Goal: Communication & Community: Answer question/provide support

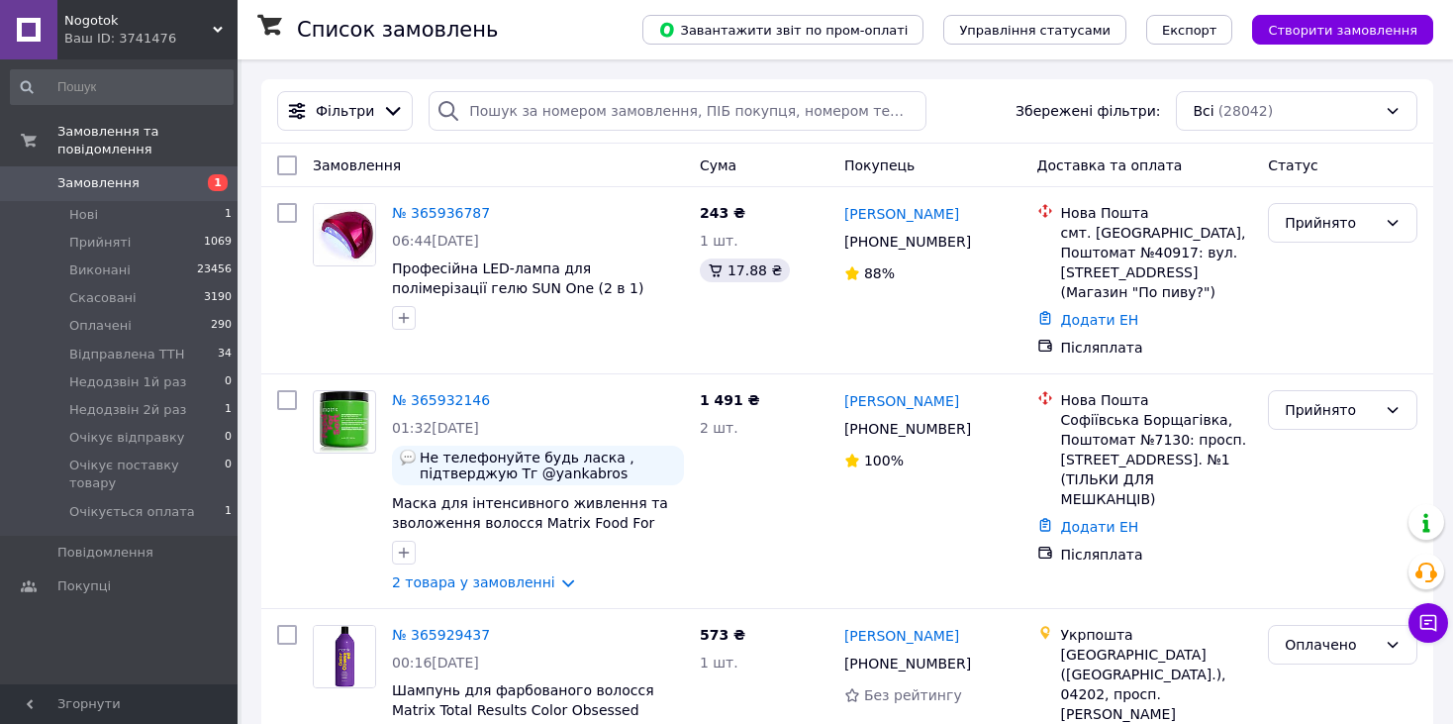
click at [146, 15] on span "Nogotok" at bounding box center [138, 21] width 148 height 18
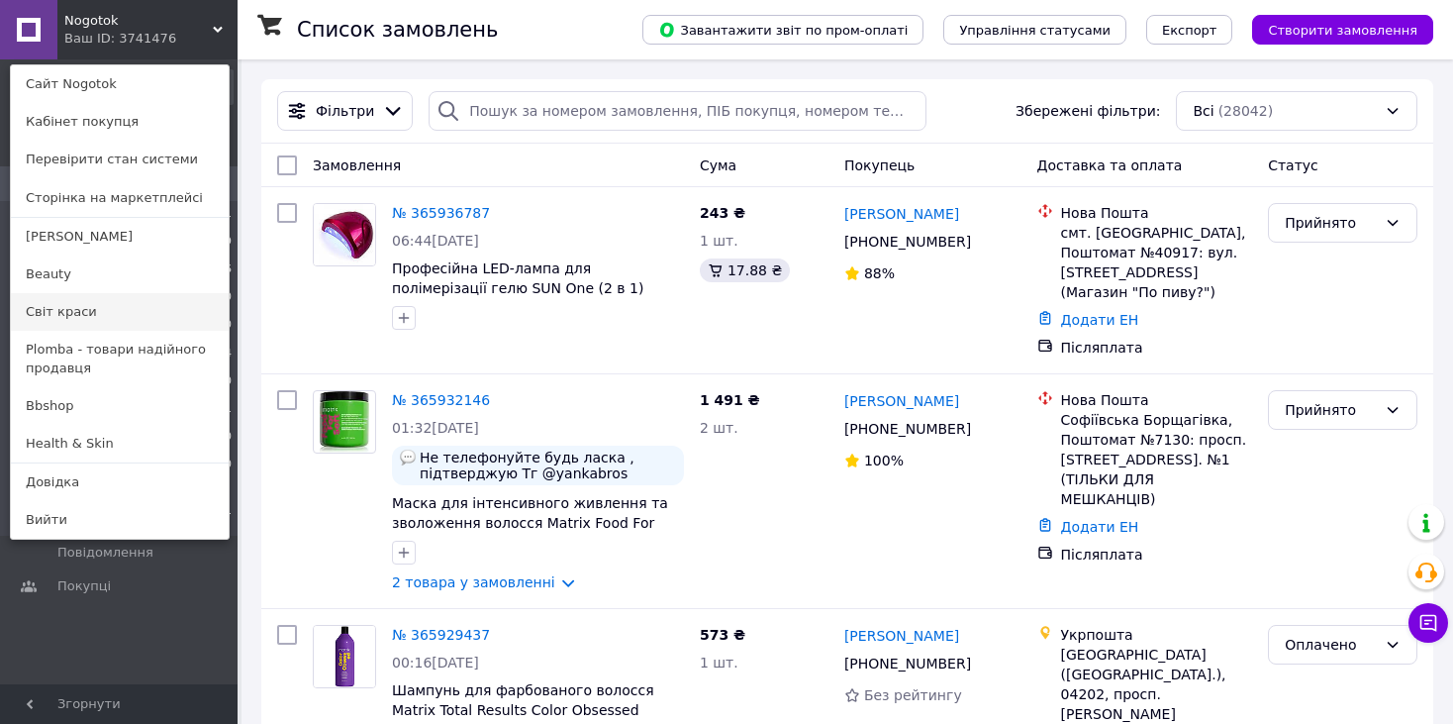
click at [79, 303] on link "Світ краси" at bounding box center [120, 312] width 218 height 38
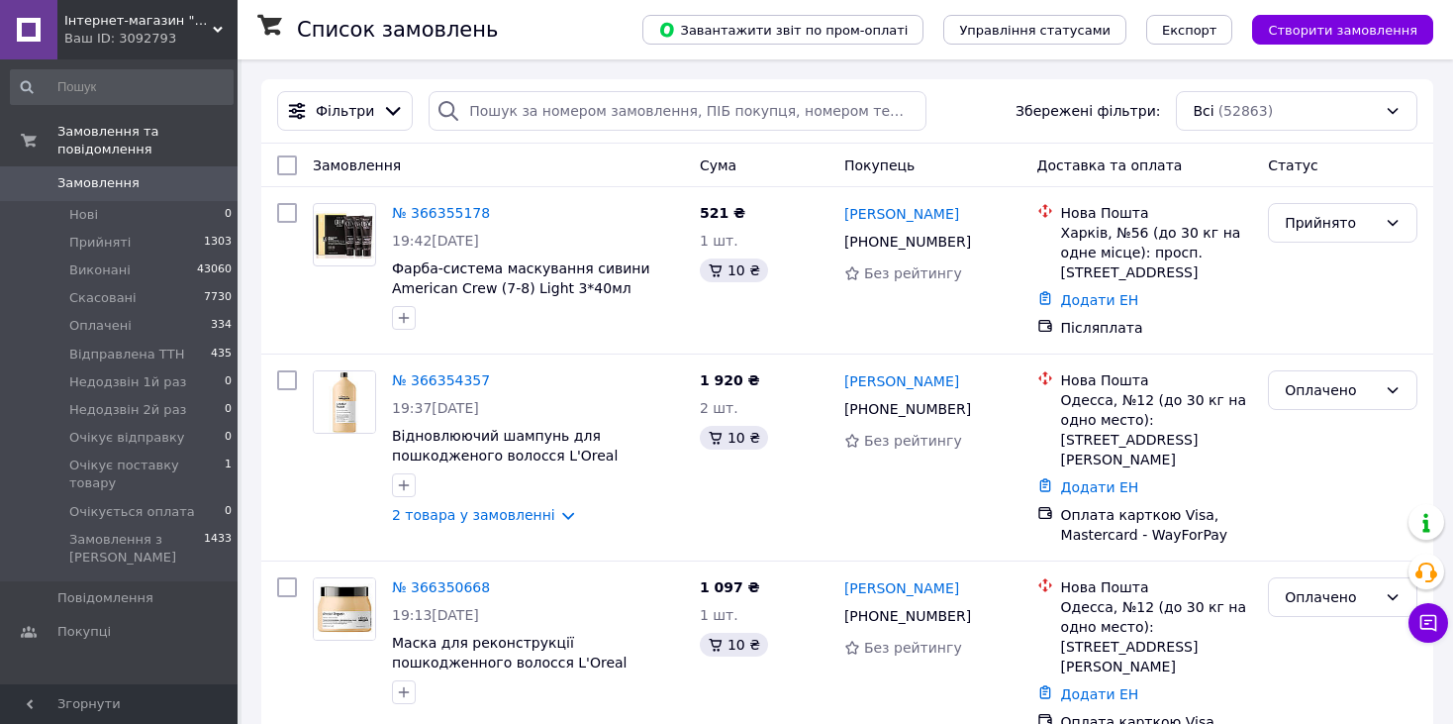
click at [106, 47] on div "Ваш ID: 3092793" at bounding box center [150, 39] width 173 height 18
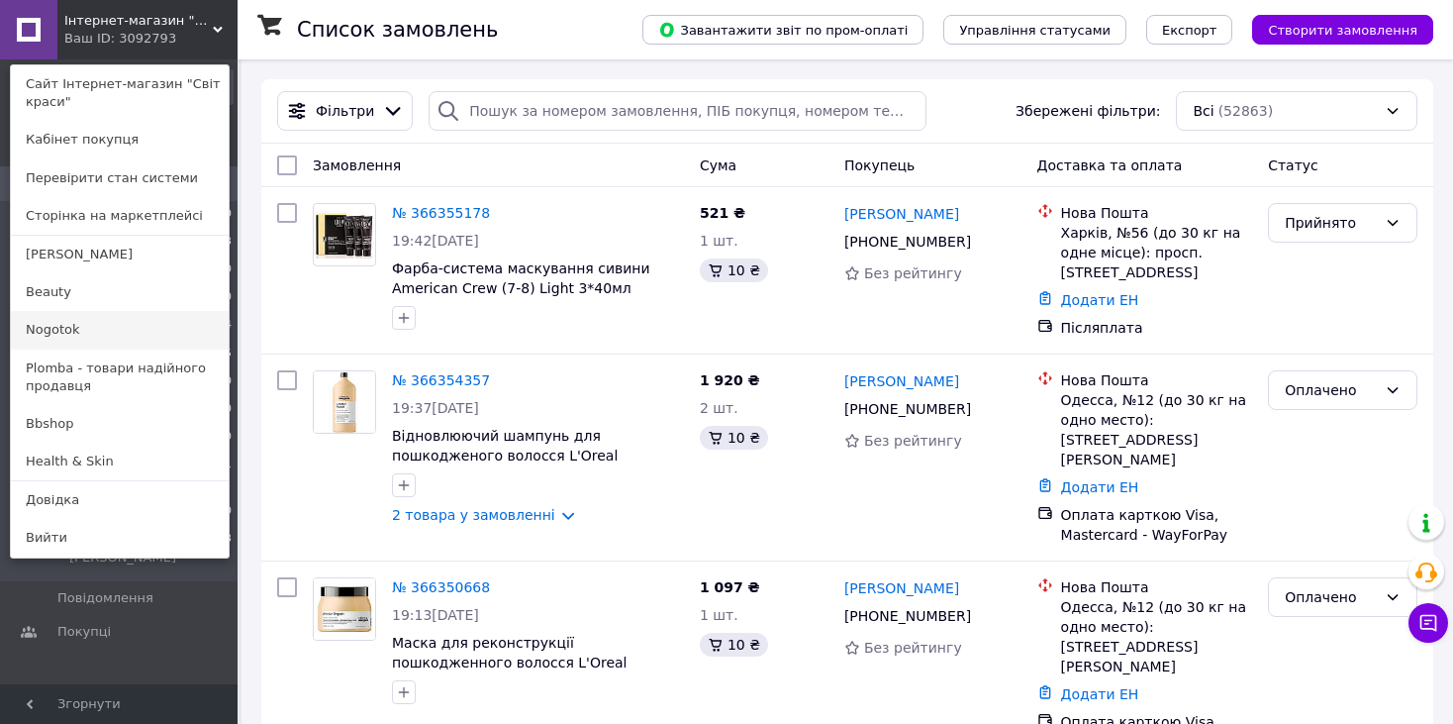
click at [43, 325] on link "Nogotok" at bounding box center [120, 330] width 218 height 38
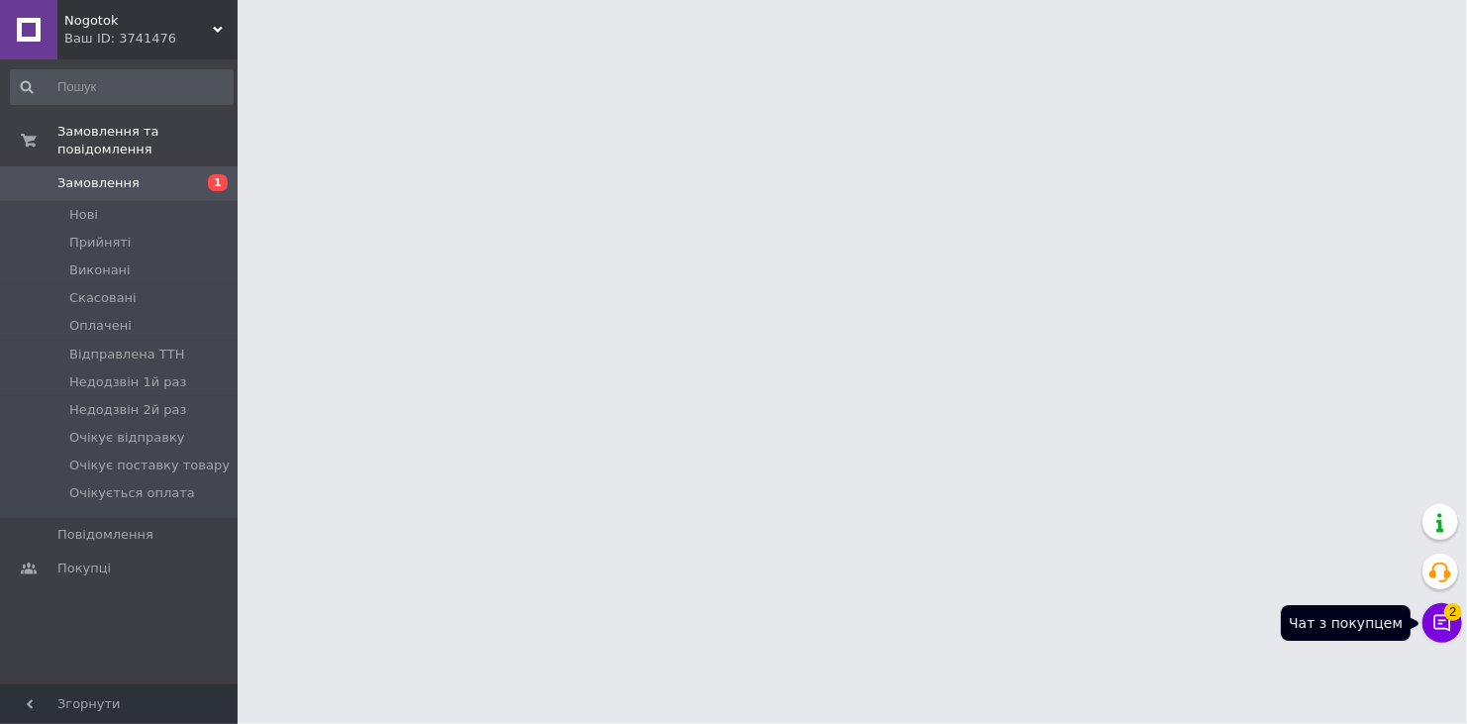
click at [1437, 612] on button "Чат з покупцем 2" at bounding box center [1442, 623] width 40 height 40
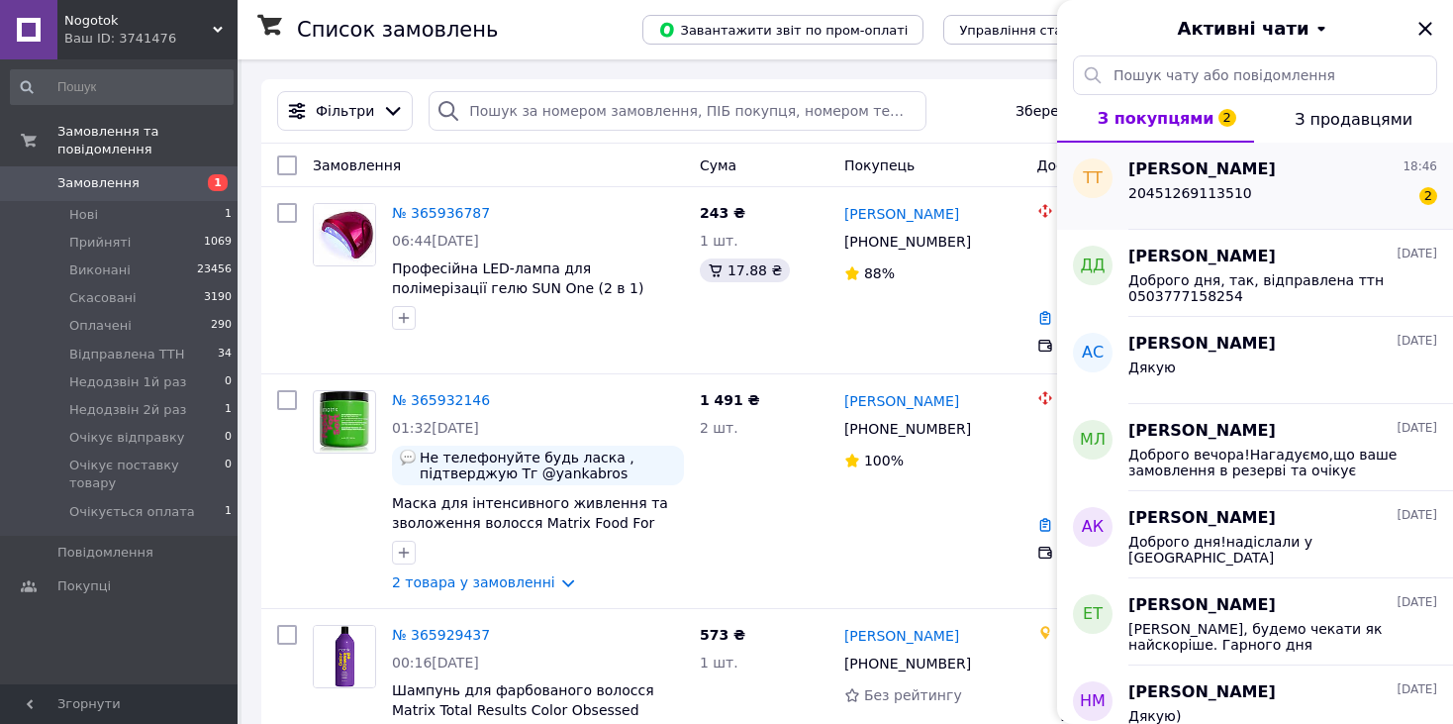
click at [1294, 201] on div "20451269113510 2" at bounding box center [1282, 197] width 309 height 32
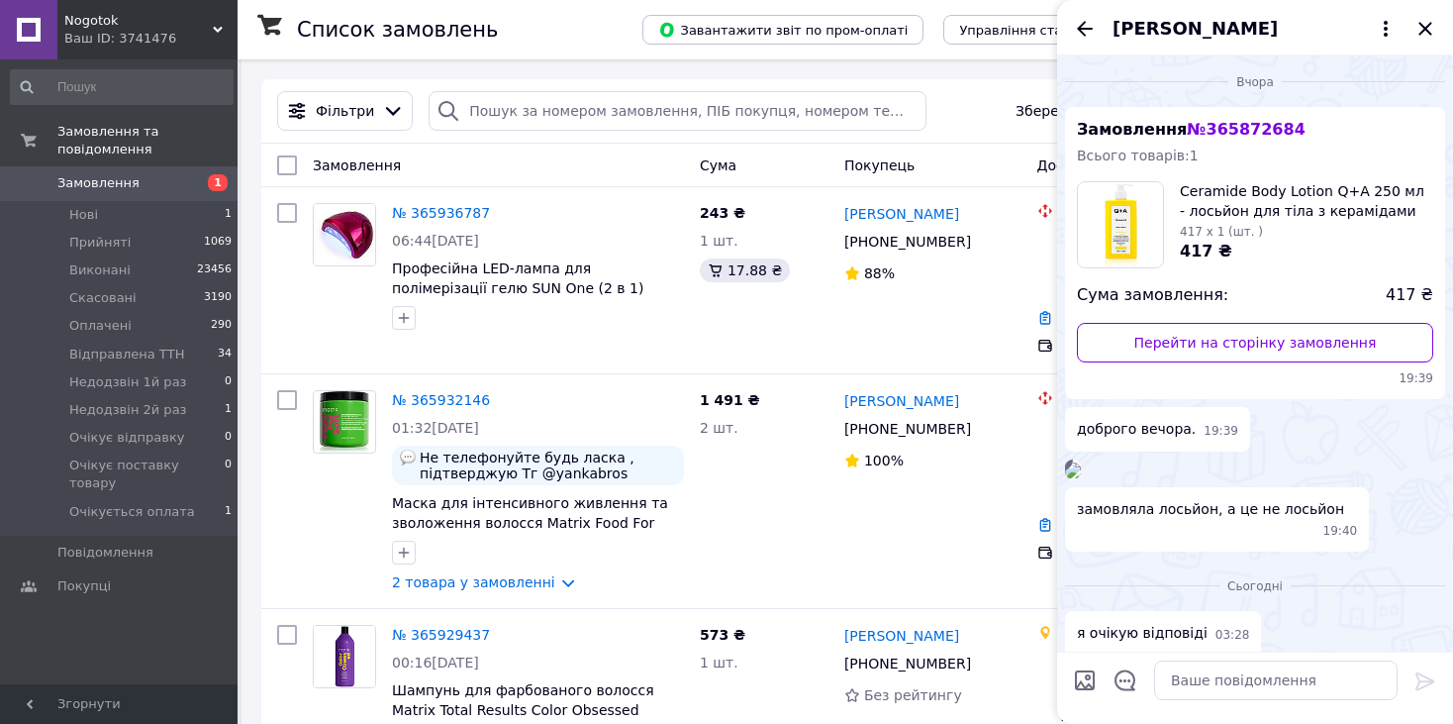
click at [149, 33] on div "Ваш ID: 3741476" at bounding box center [150, 39] width 173 height 18
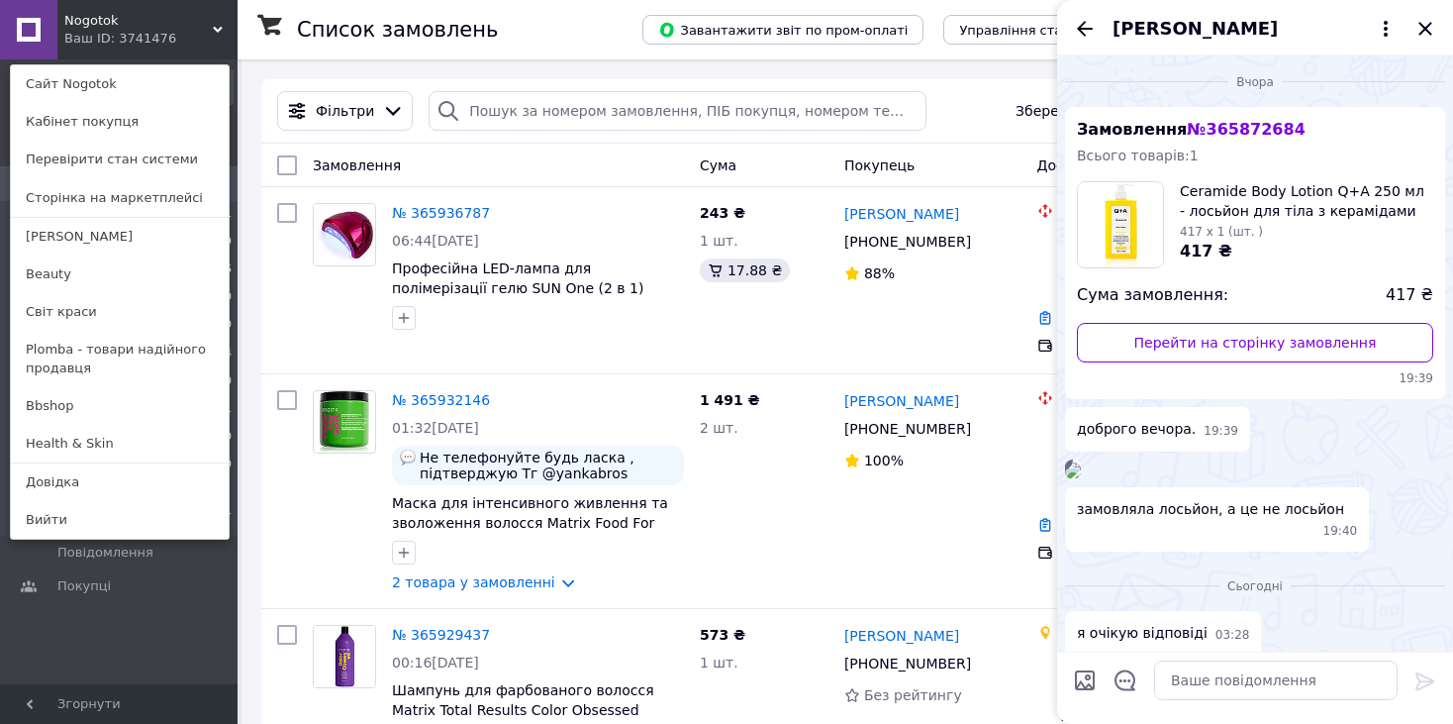
click at [94, 21] on span "Nogotok" at bounding box center [138, 21] width 148 height 18
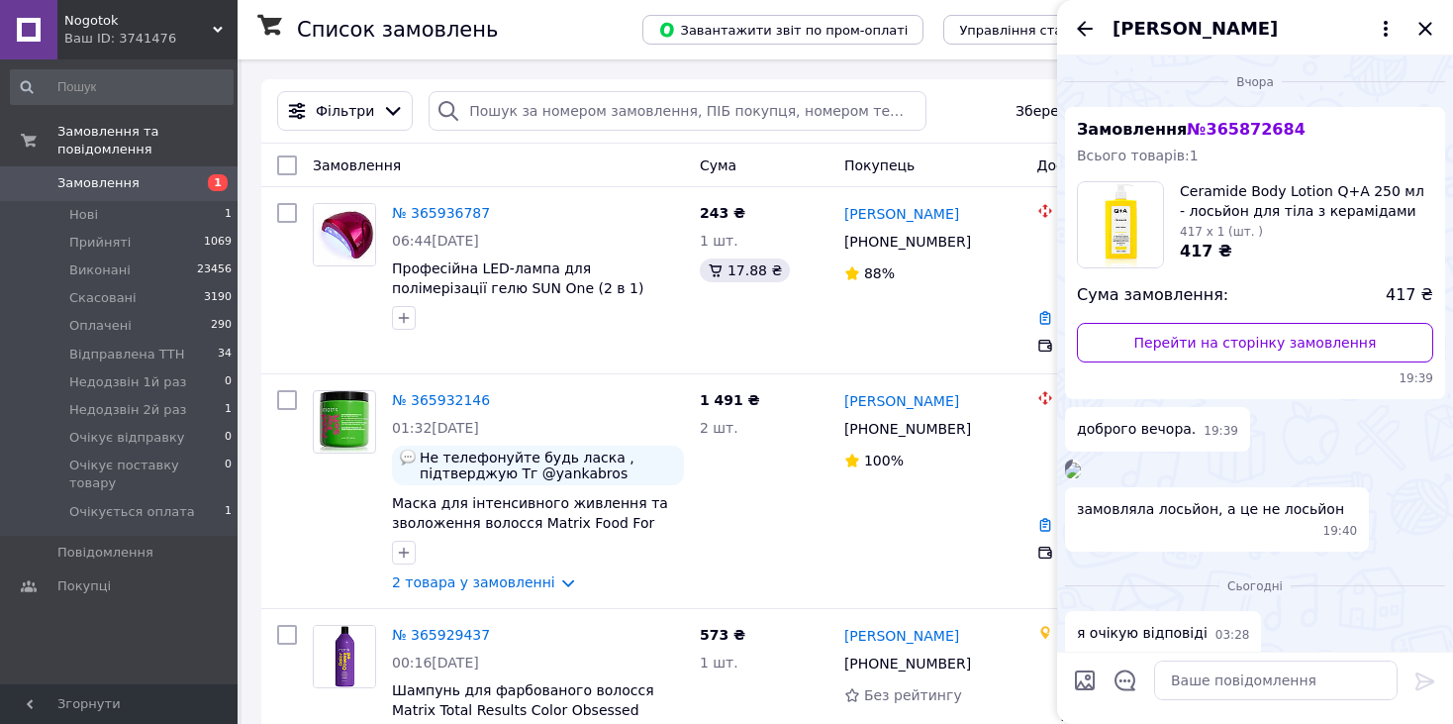
click at [94, 31] on div "Ваш ID: 3741476" at bounding box center [150, 39] width 173 height 18
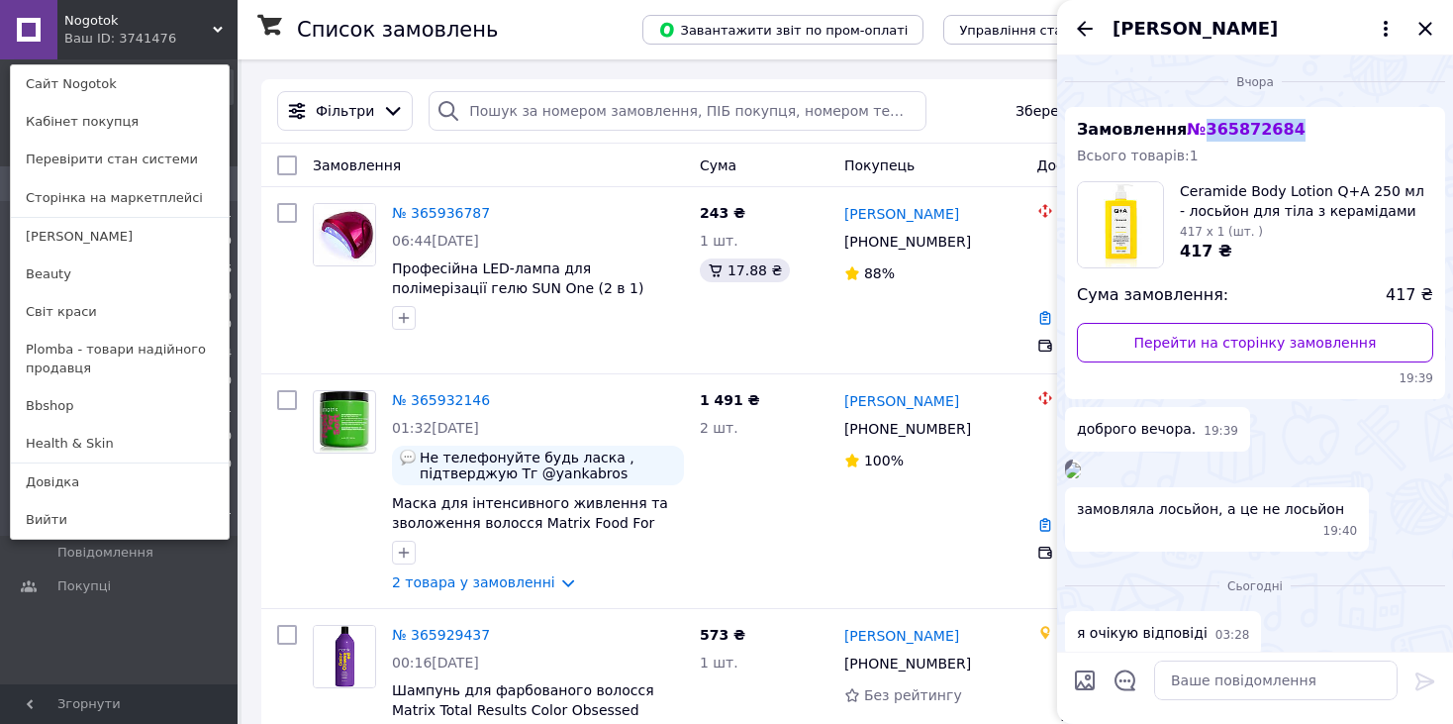
drag, startPoint x: 1282, startPoint y: 130, endPoint x: 1196, endPoint y: 128, distance: 86.1
click at [1196, 128] on div "Замовлення № 365872684 Всього товарів: 1 Ceramide Body Lotion Q+A 250 мл - лось…" at bounding box center [1255, 253] width 380 height 292
copy span "365872684"
click at [1290, 144] on div "Замовлення № 365872684 Всього товарів: 1 Ceramide Body Lotion Q+A 250 мл - лось…" at bounding box center [1255, 253] width 380 height 292
click at [1422, 26] on icon "Закрити" at bounding box center [1425, 28] width 13 height 13
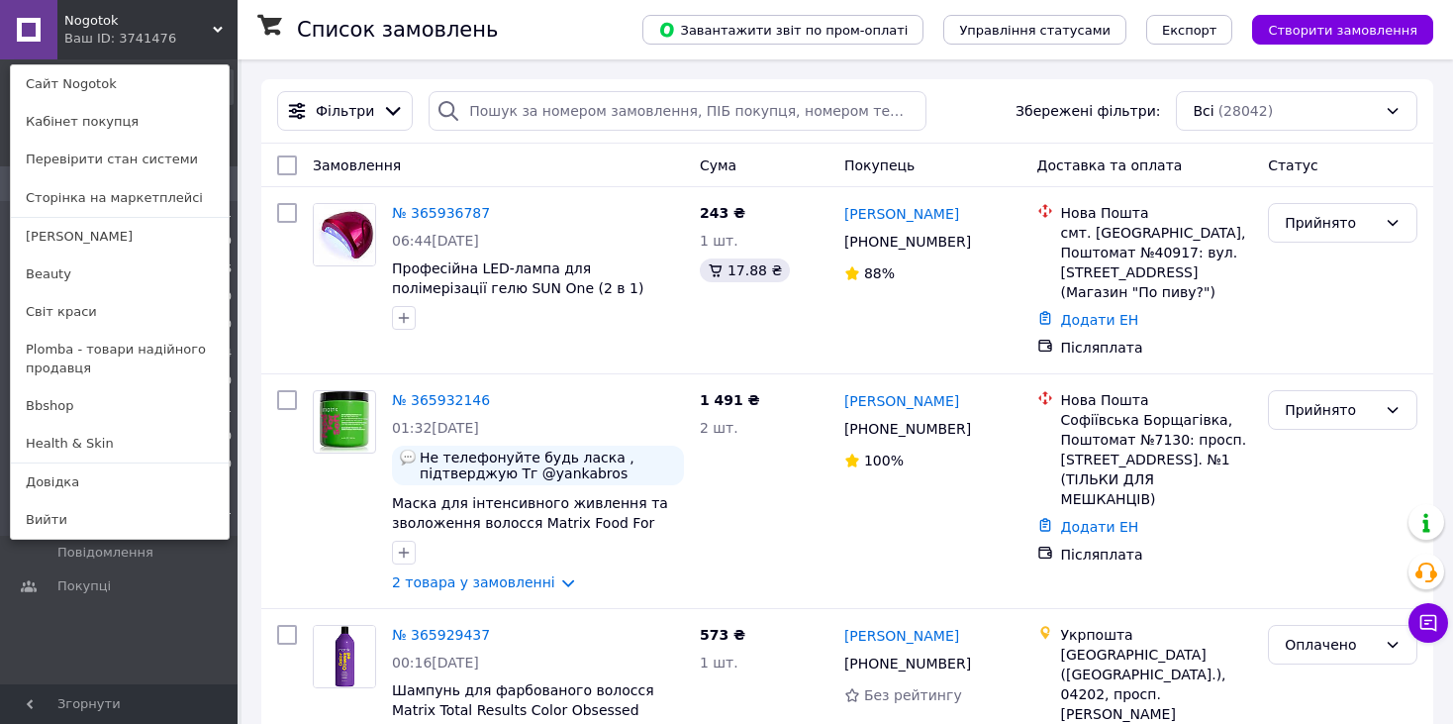
click at [124, 30] on div "Ваш ID: 3741476" at bounding box center [105, 39] width 83 height 18
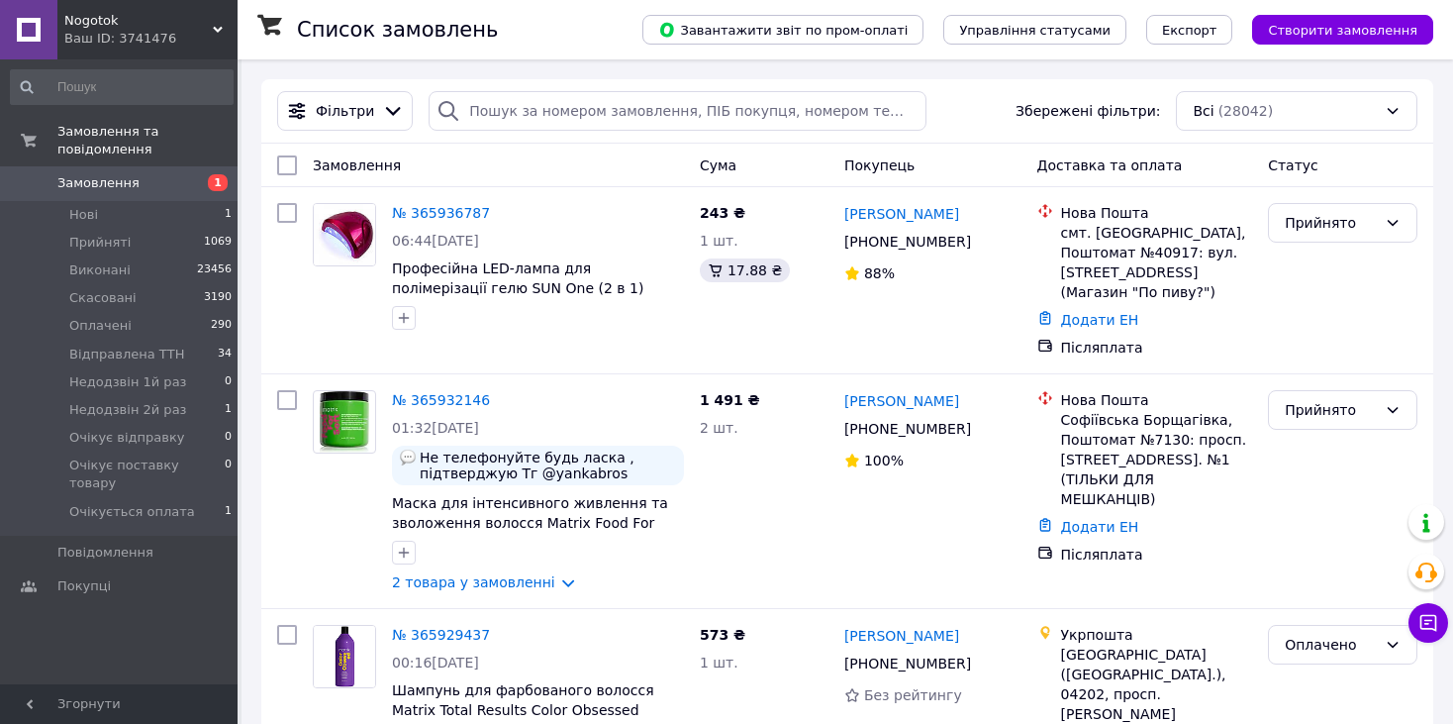
click at [136, 30] on div "Ваш ID: 3741476" at bounding box center [150, 39] width 173 height 18
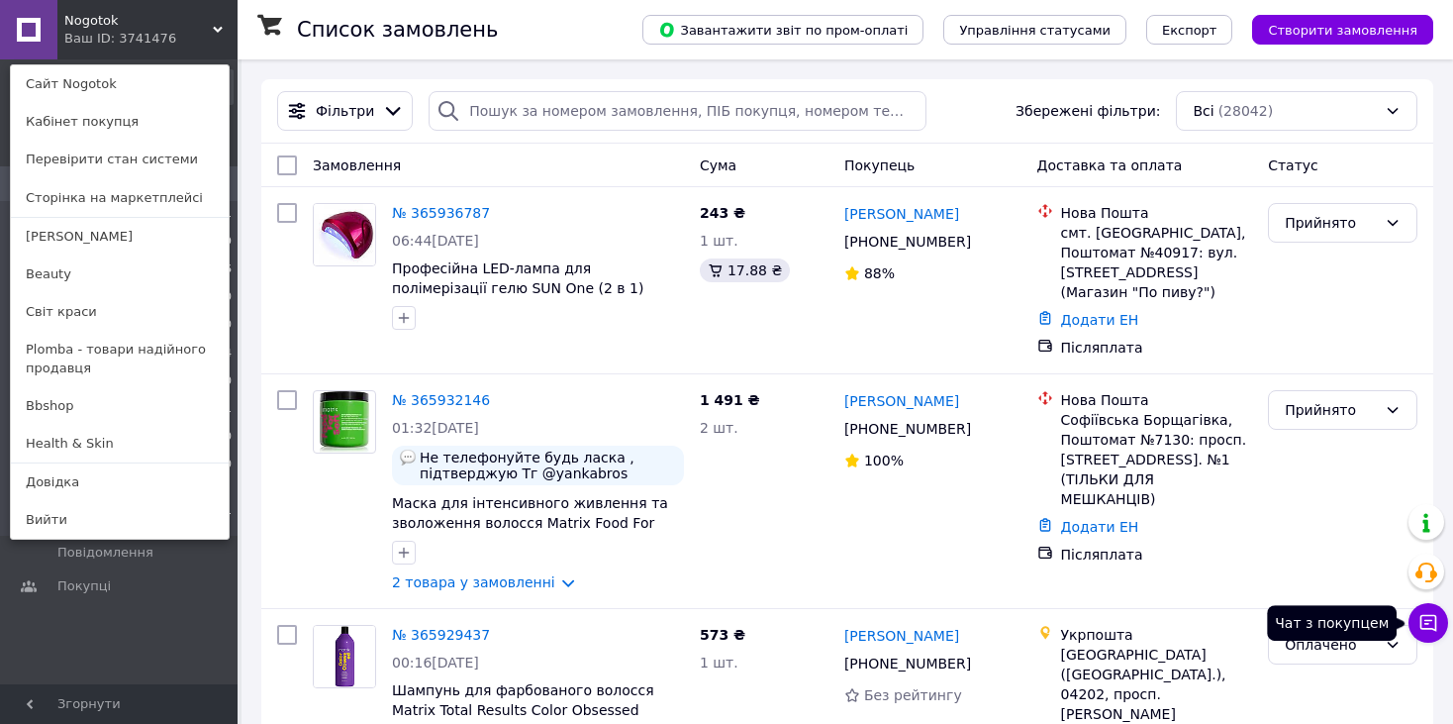
click at [1432, 624] on icon at bounding box center [1429, 623] width 20 height 20
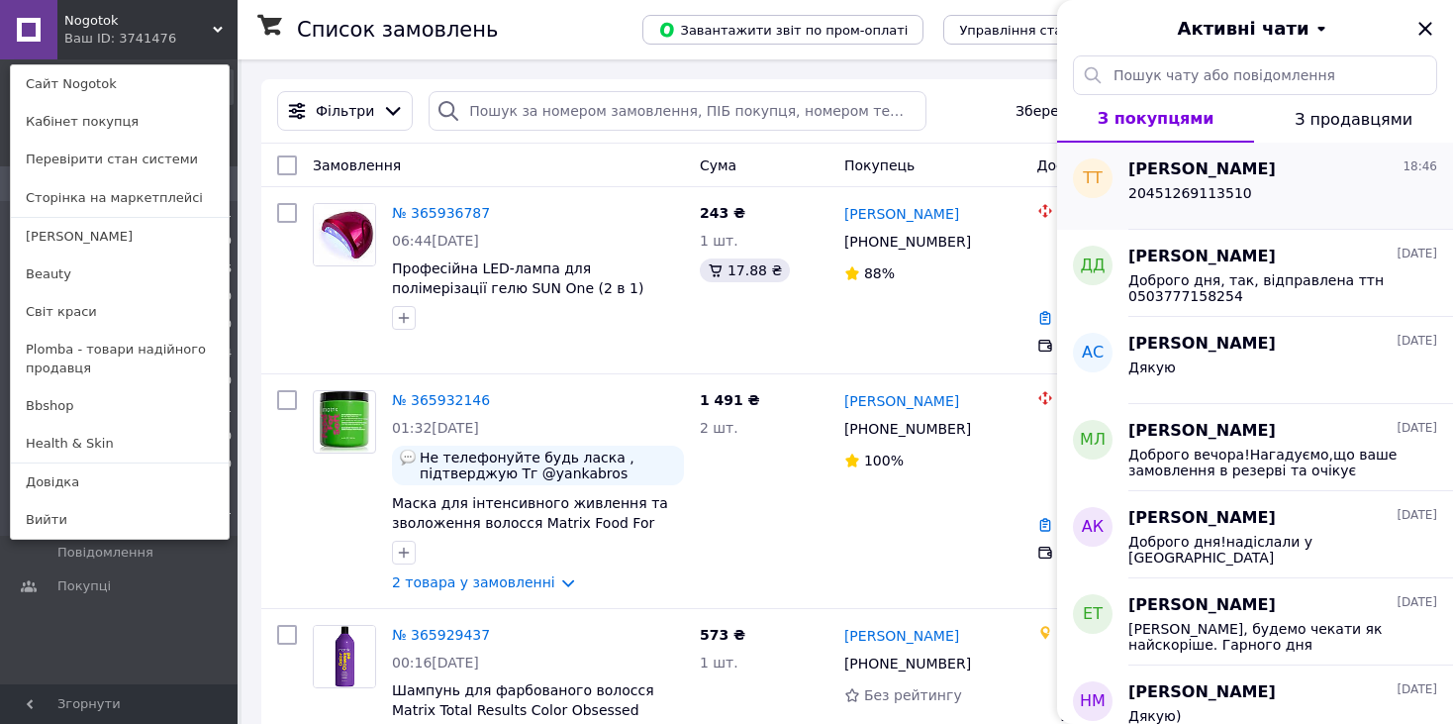
drag, startPoint x: 1234, startPoint y: 183, endPoint x: 1082, endPoint y: 199, distance: 153.3
click at [1082, 199] on button "ТТ Тетяна Тесьминецька 18:46 20451269113510" at bounding box center [1255, 186] width 396 height 87
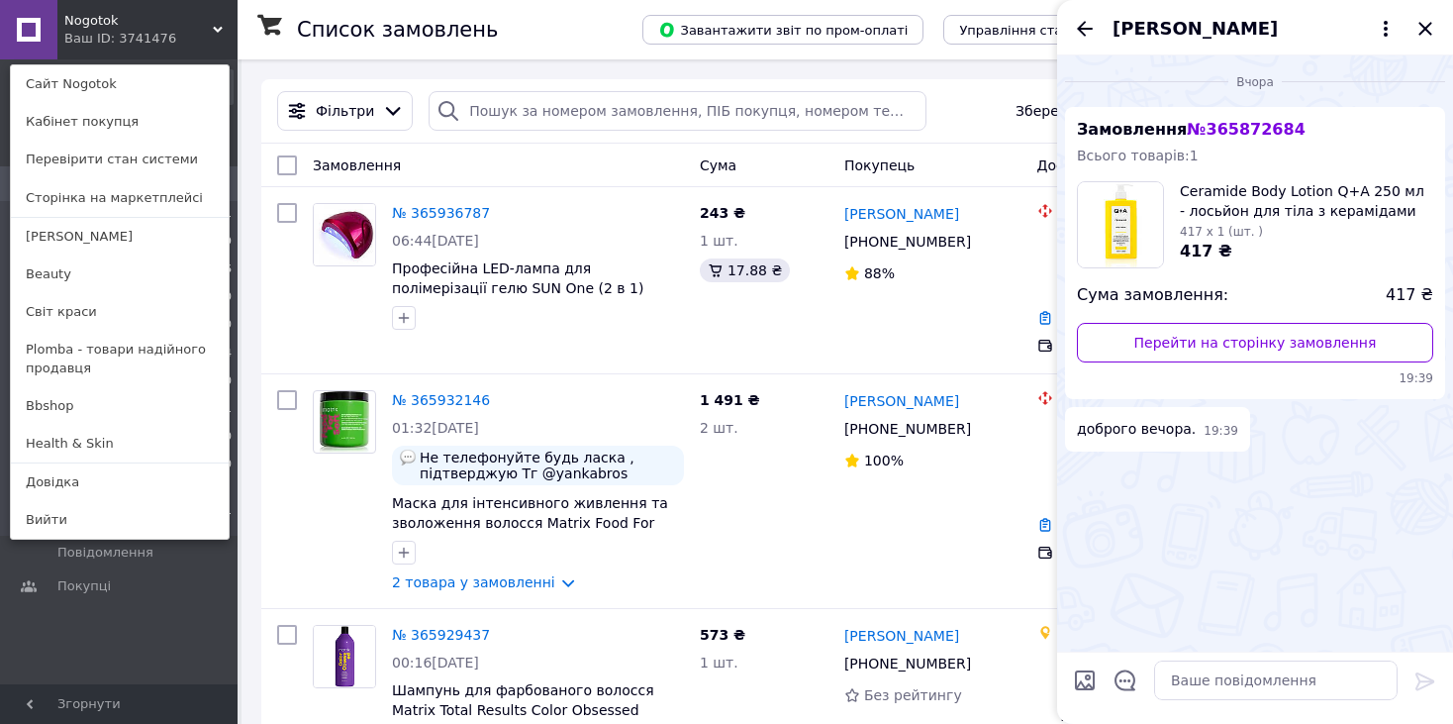
scroll to position [626, 0]
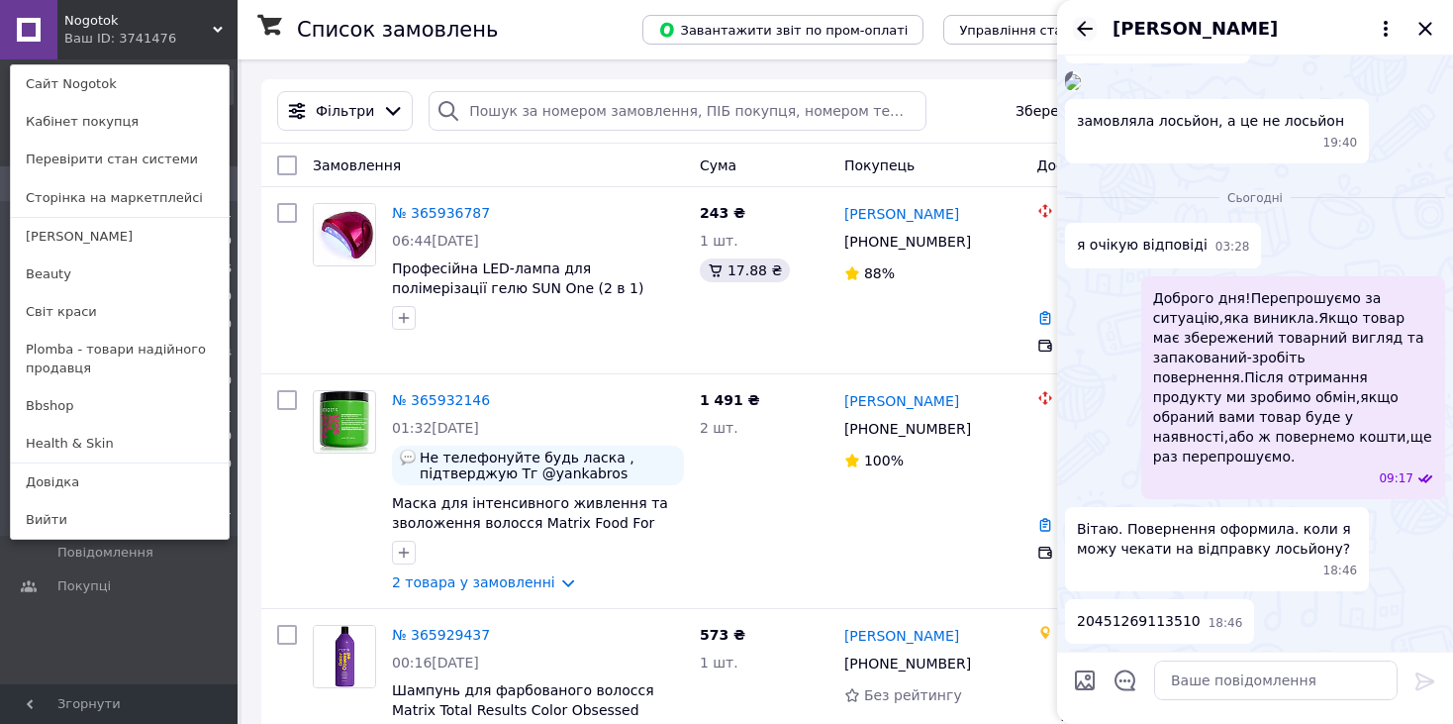
click at [1094, 35] on icon "Назад" at bounding box center [1085, 29] width 24 height 24
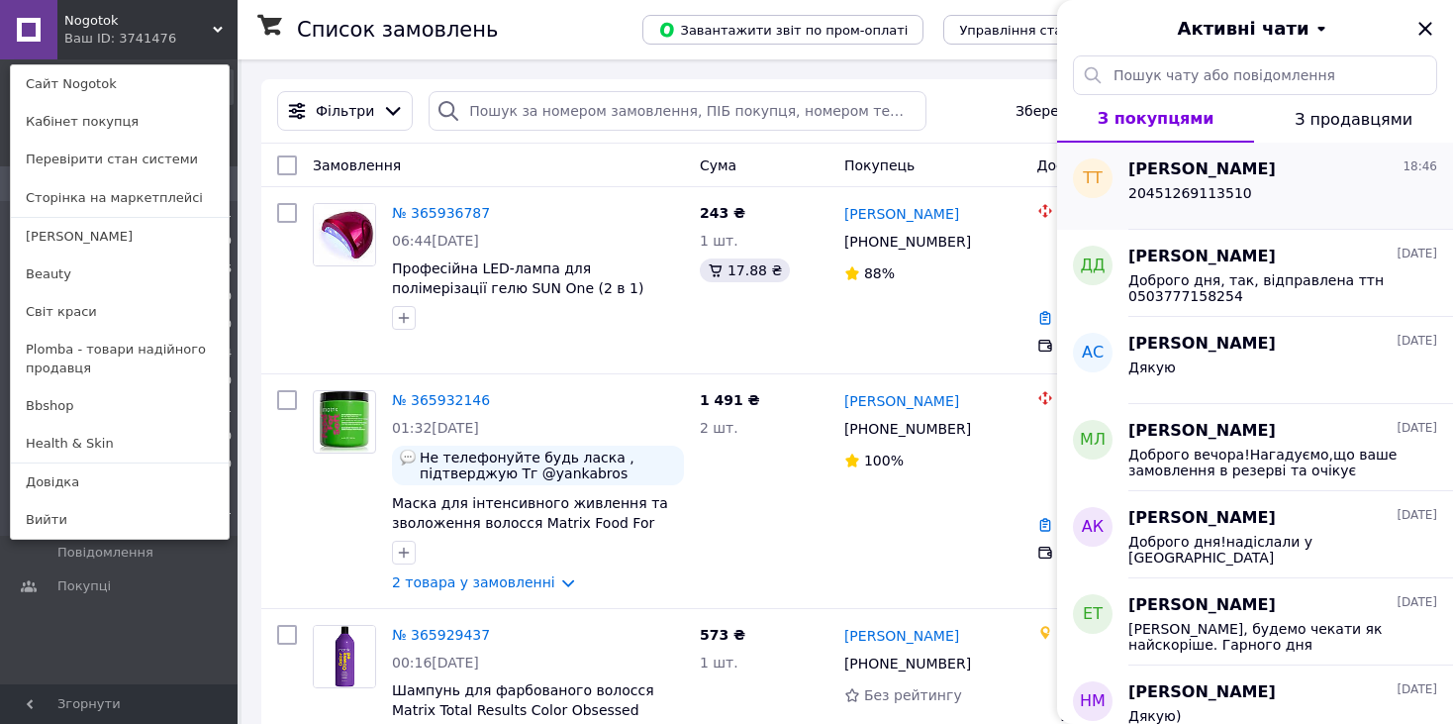
drag, startPoint x: 1191, startPoint y: 179, endPoint x: 1397, endPoint y: 177, distance: 205.9
click at [1397, 177] on div "Тетяна Тесьминецька 18:46" at bounding box center [1282, 169] width 309 height 23
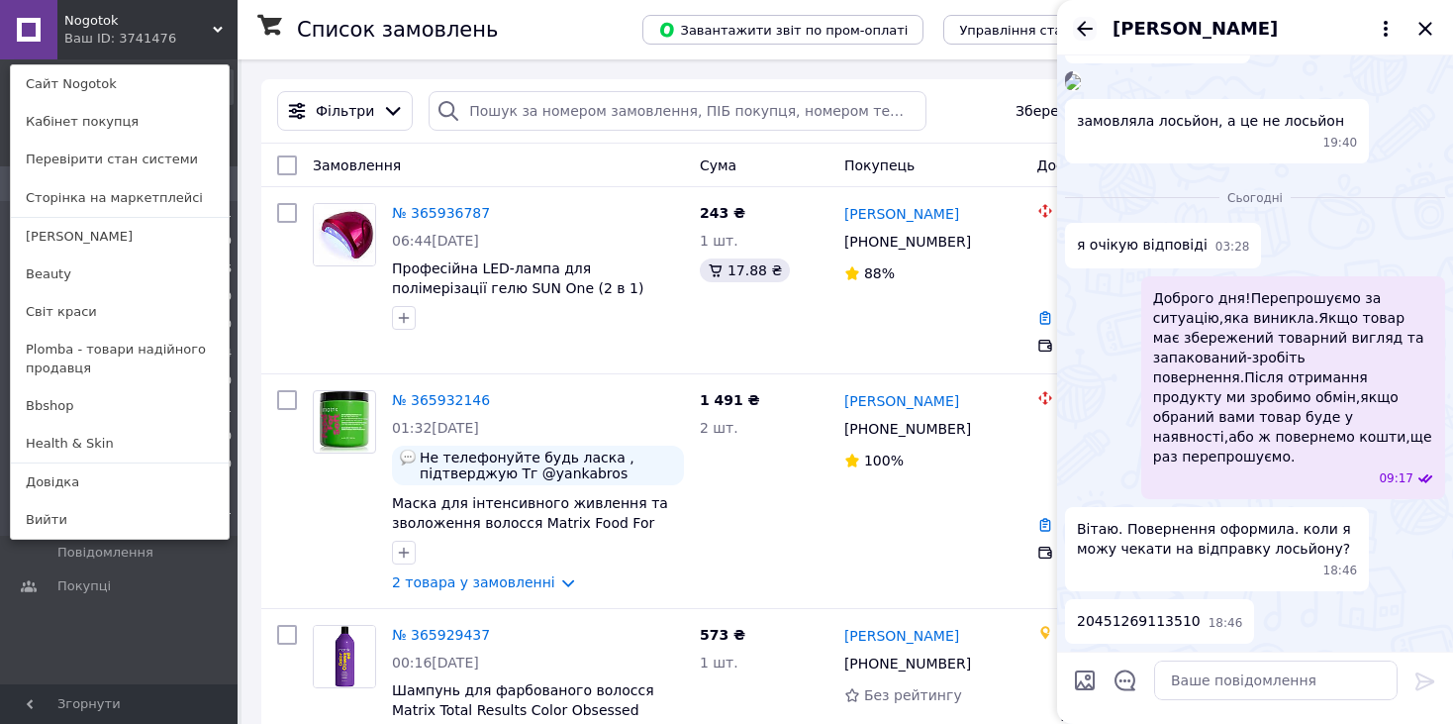
click at [1084, 29] on icon "Назад" at bounding box center [1085, 28] width 16 height 15
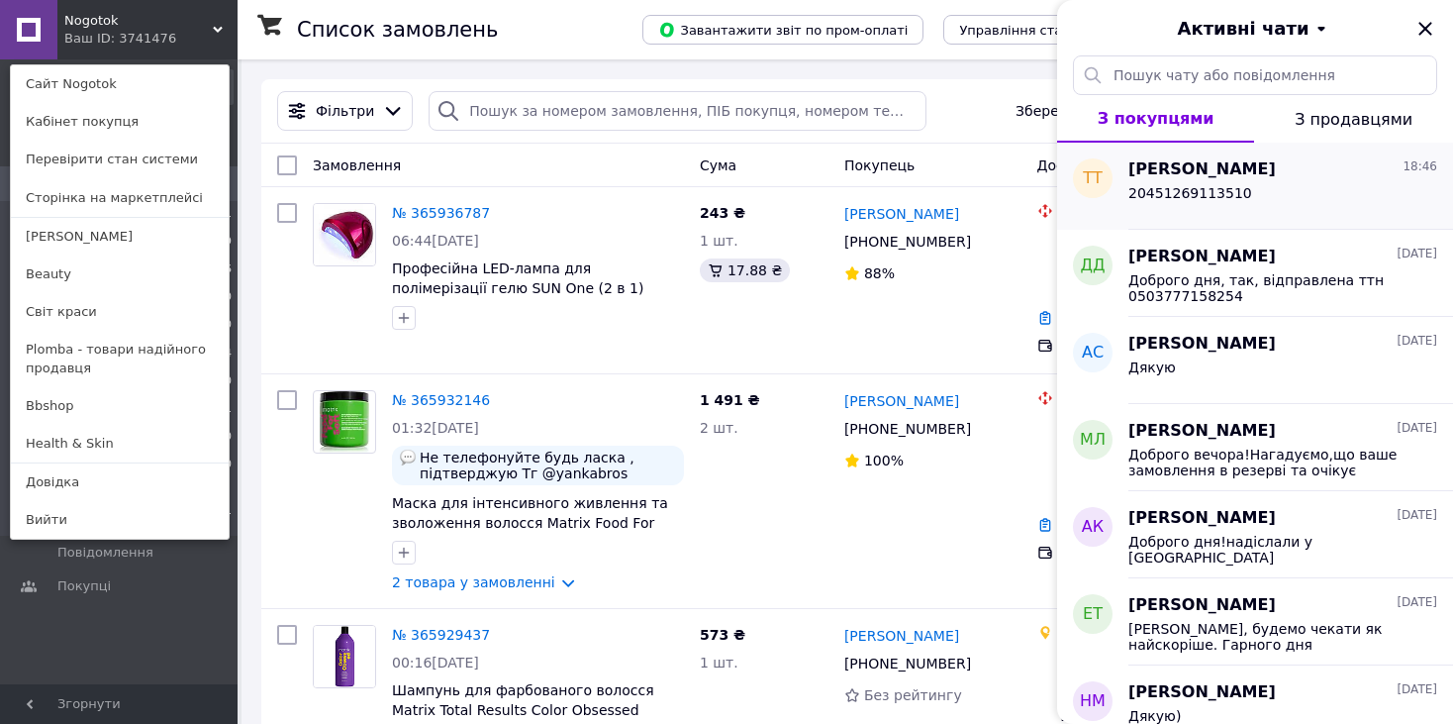
click at [1152, 177] on span "Тетяна Тесьминецька" at bounding box center [1201, 169] width 147 height 23
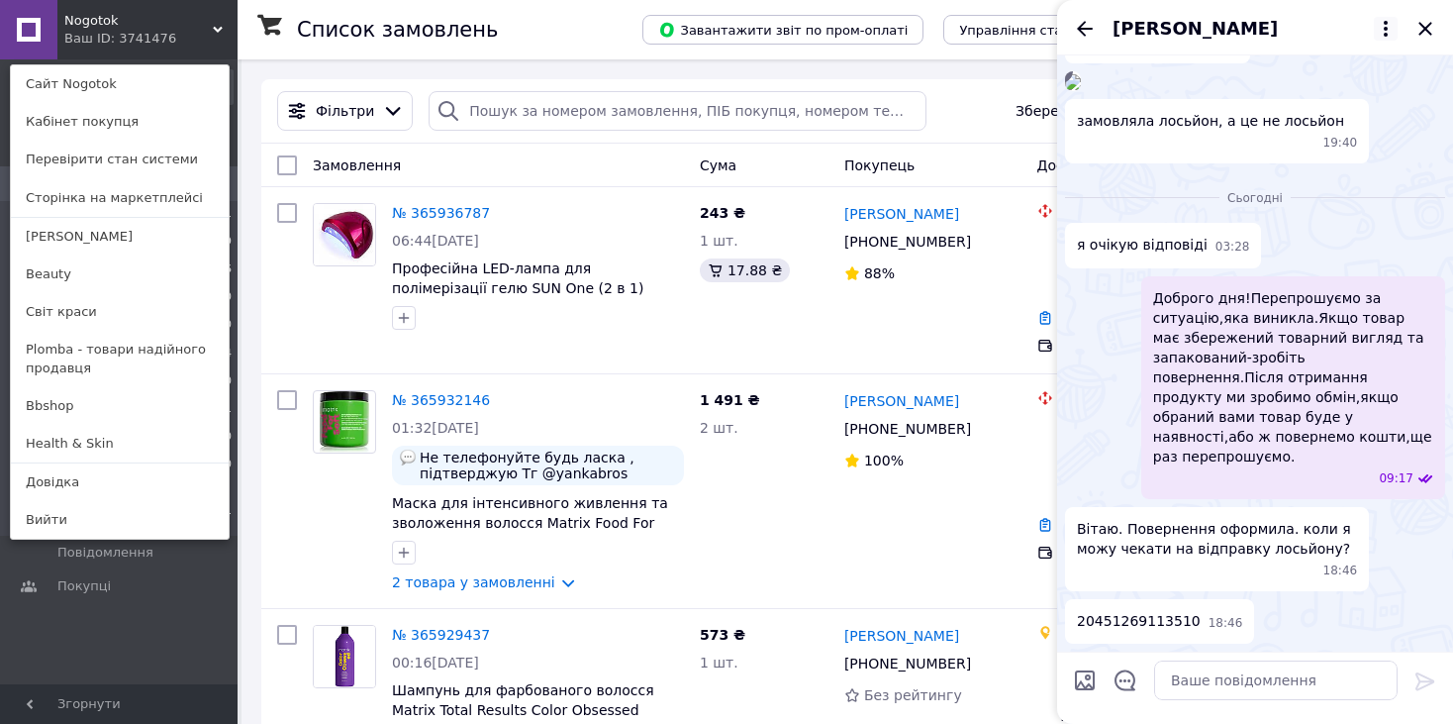
click at [1396, 20] on icon at bounding box center [1386, 29] width 24 height 24
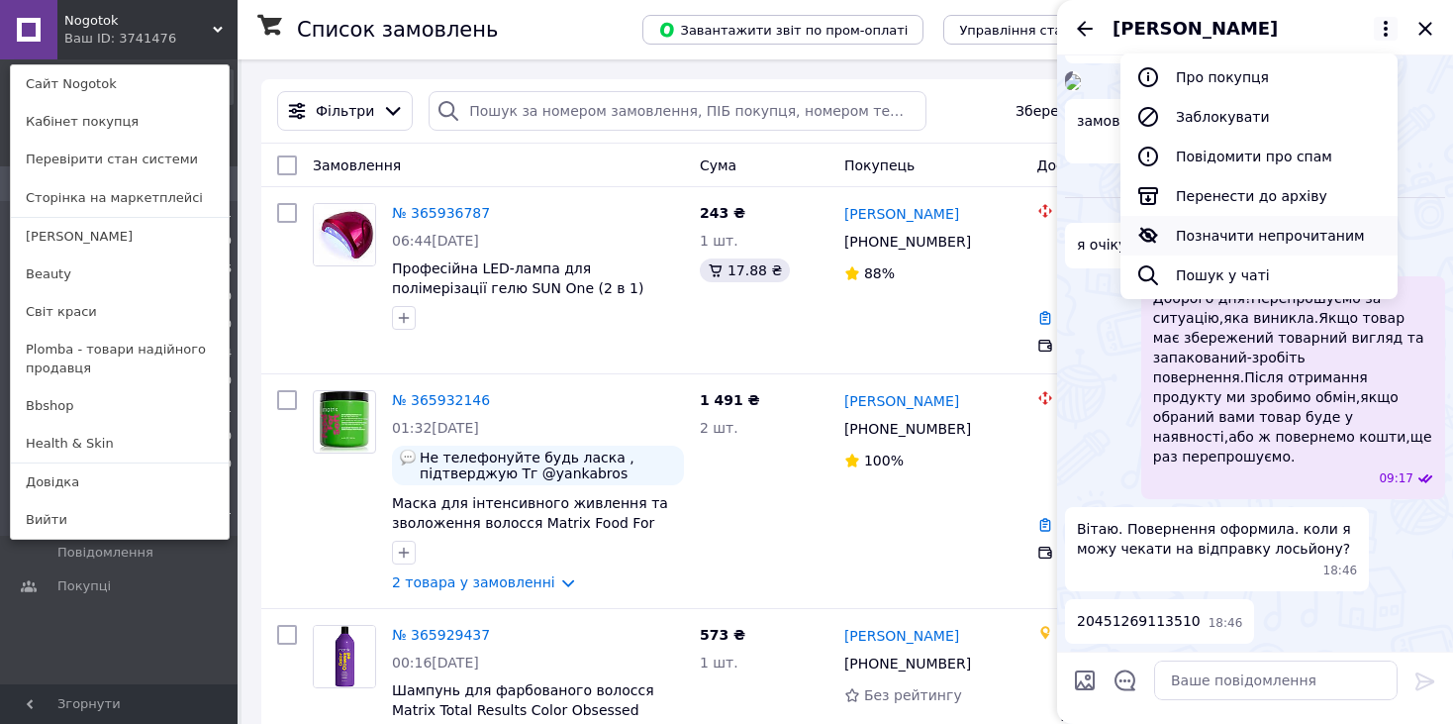
click at [1260, 239] on button "Позначити непрочитаним" at bounding box center [1259, 236] width 277 height 40
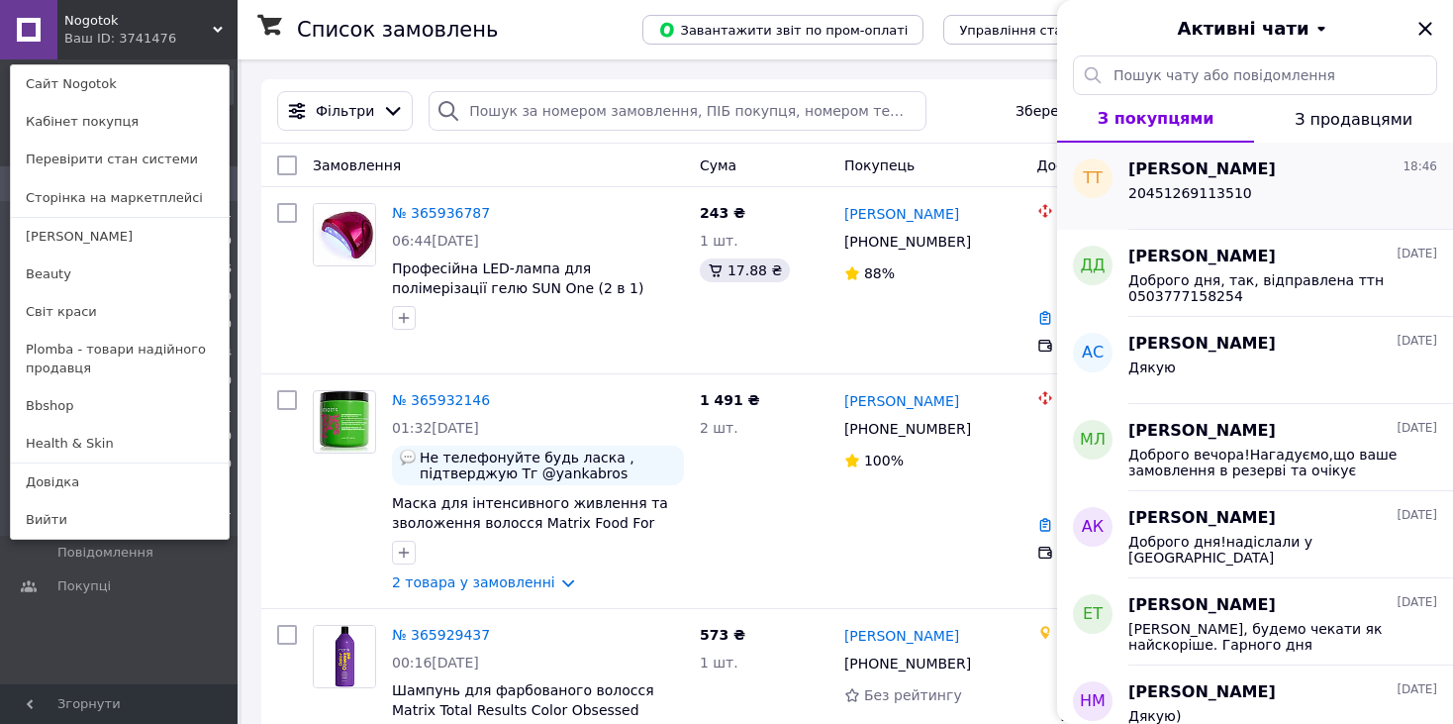
click at [1203, 202] on div "20451269113510" at bounding box center [1190, 199] width 124 height 28
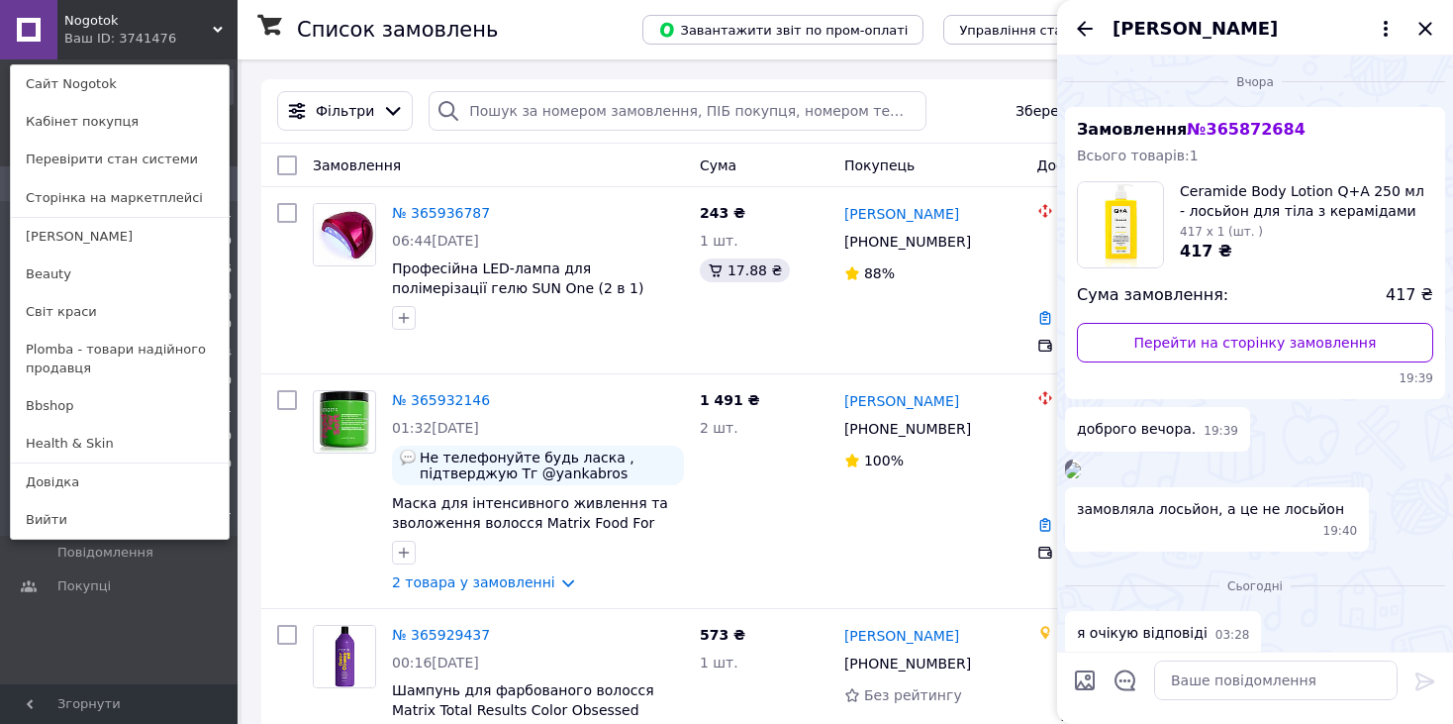
scroll to position [661, 0]
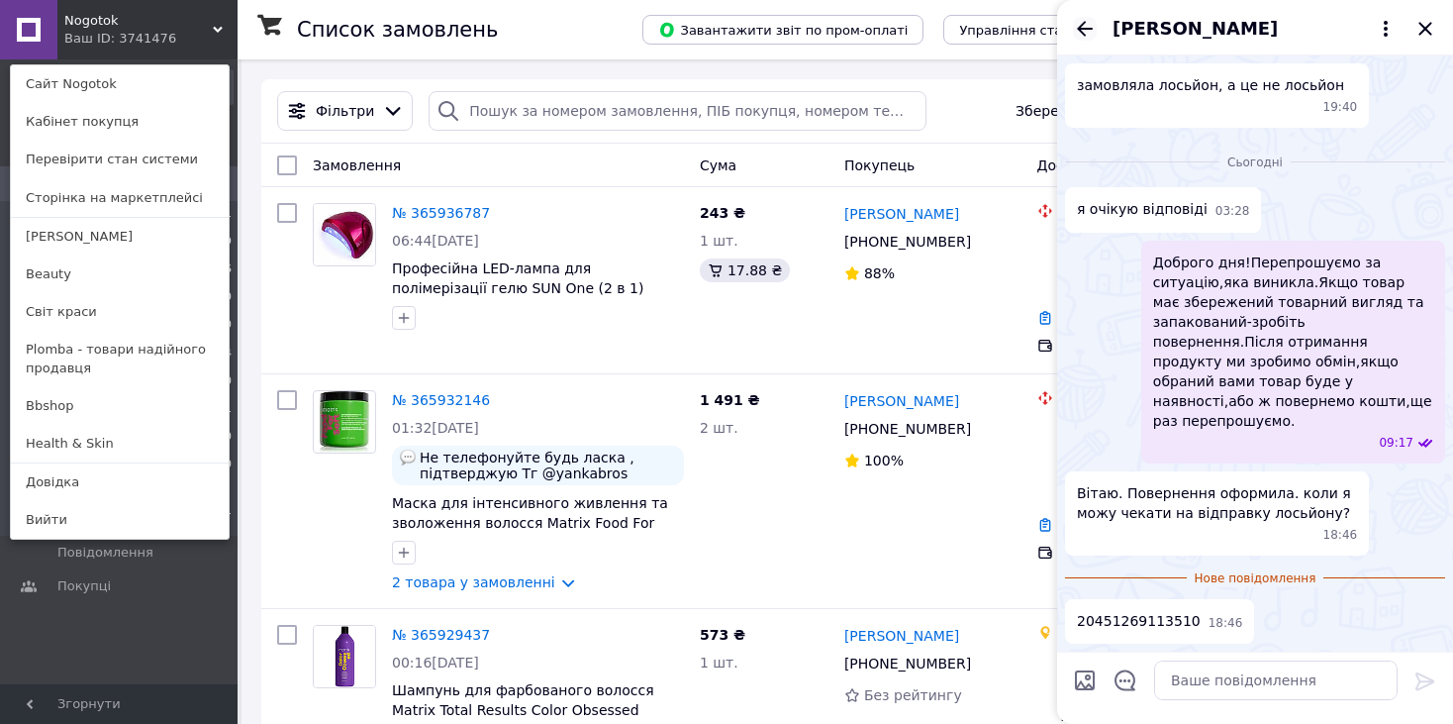
click at [1087, 24] on icon "Назад" at bounding box center [1085, 29] width 24 height 24
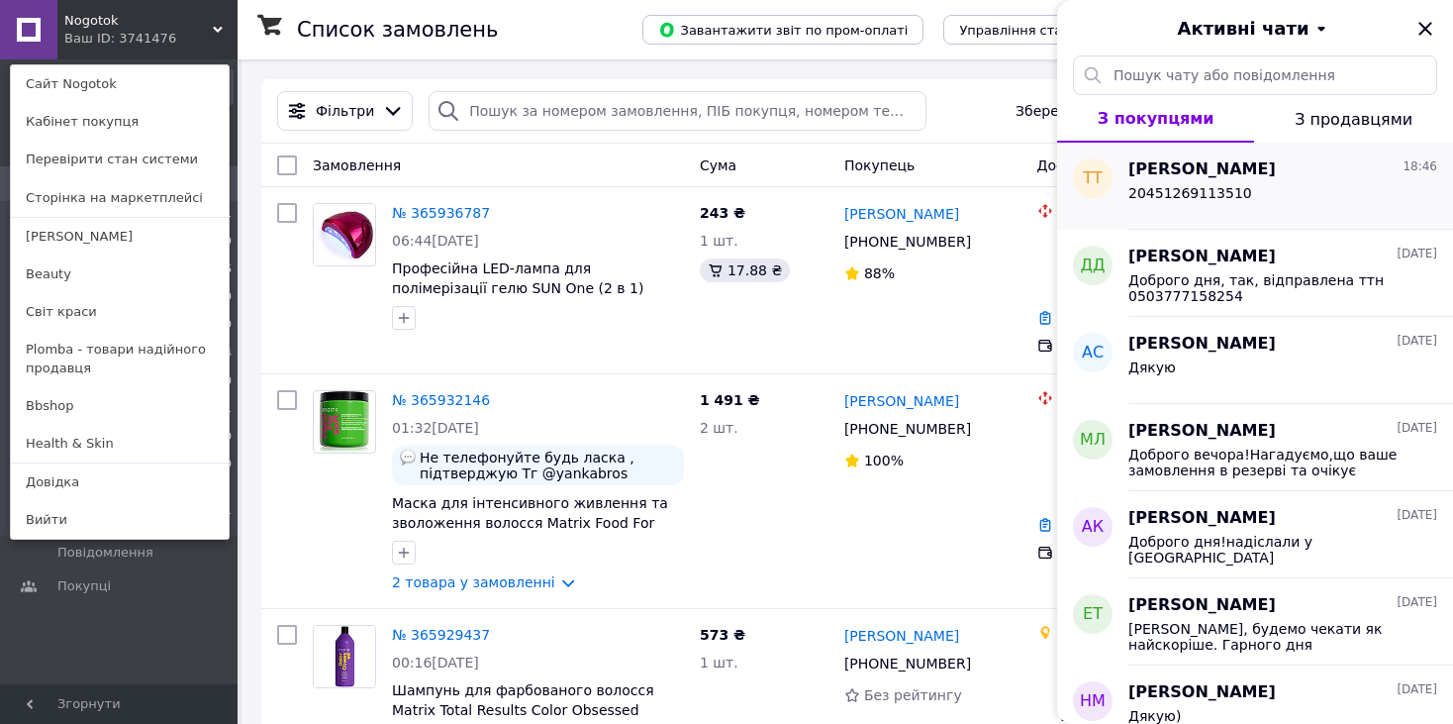
drag, startPoint x: 1183, startPoint y: 162, endPoint x: 1305, endPoint y: 191, distance: 125.1
click at [1305, 191] on div "20451269113510" at bounding box center [1282, 197] width 309 height 32
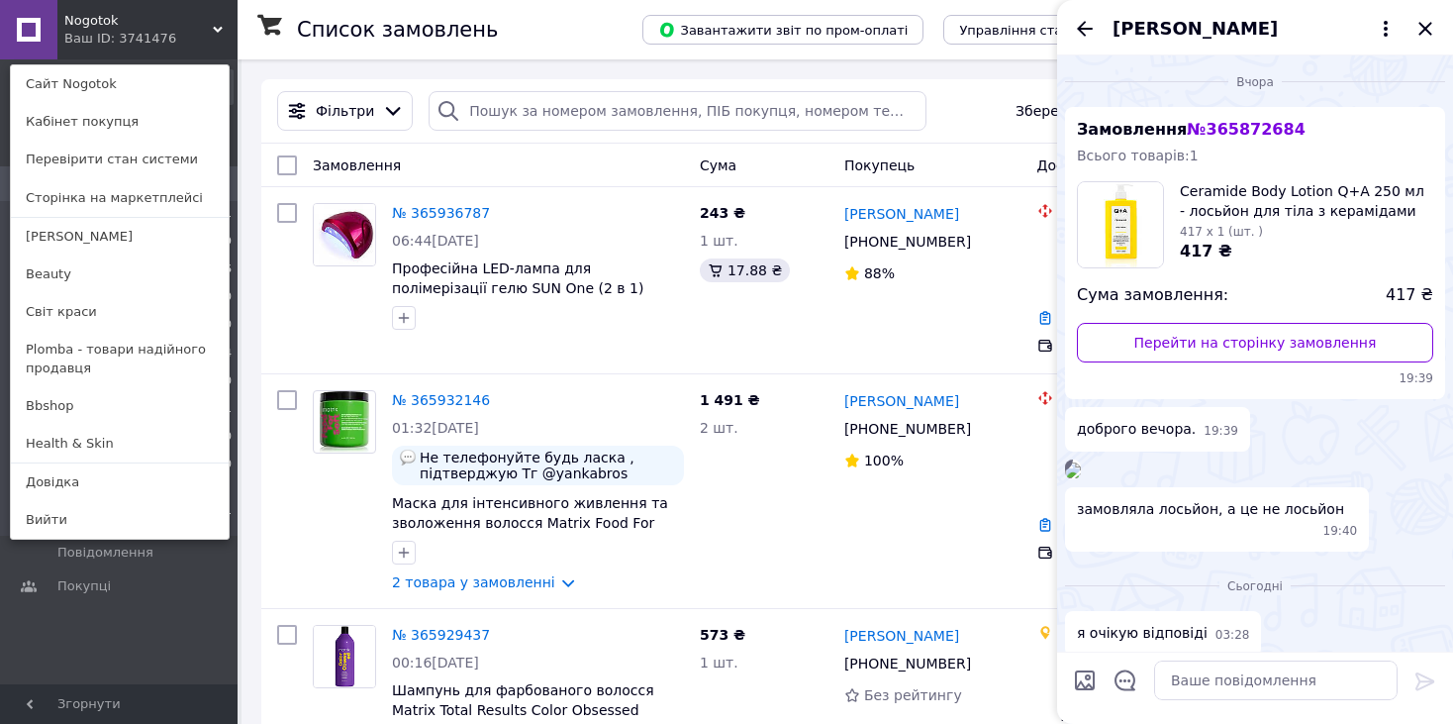
scroll to position [626, 0]
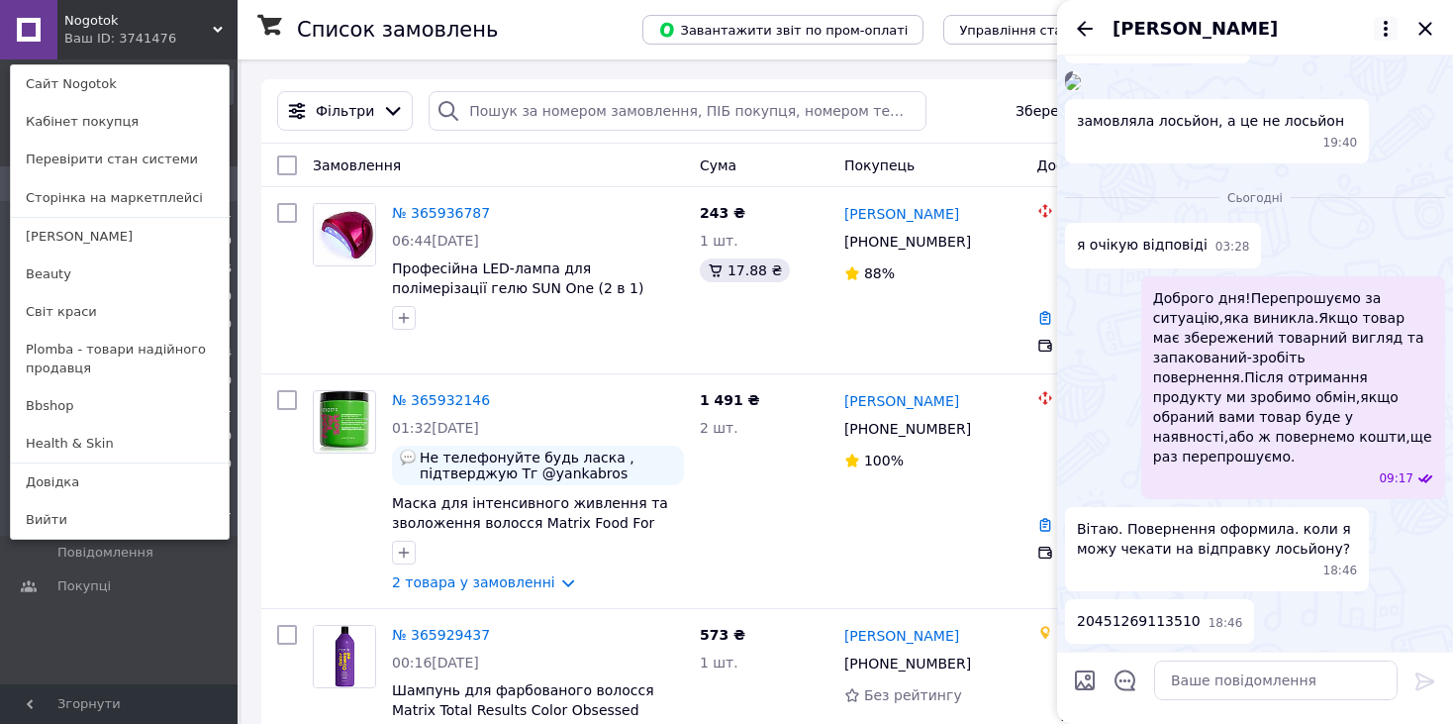
click at [1377, 30] on icon at bounding box center [1386, 29] width 24 height 24
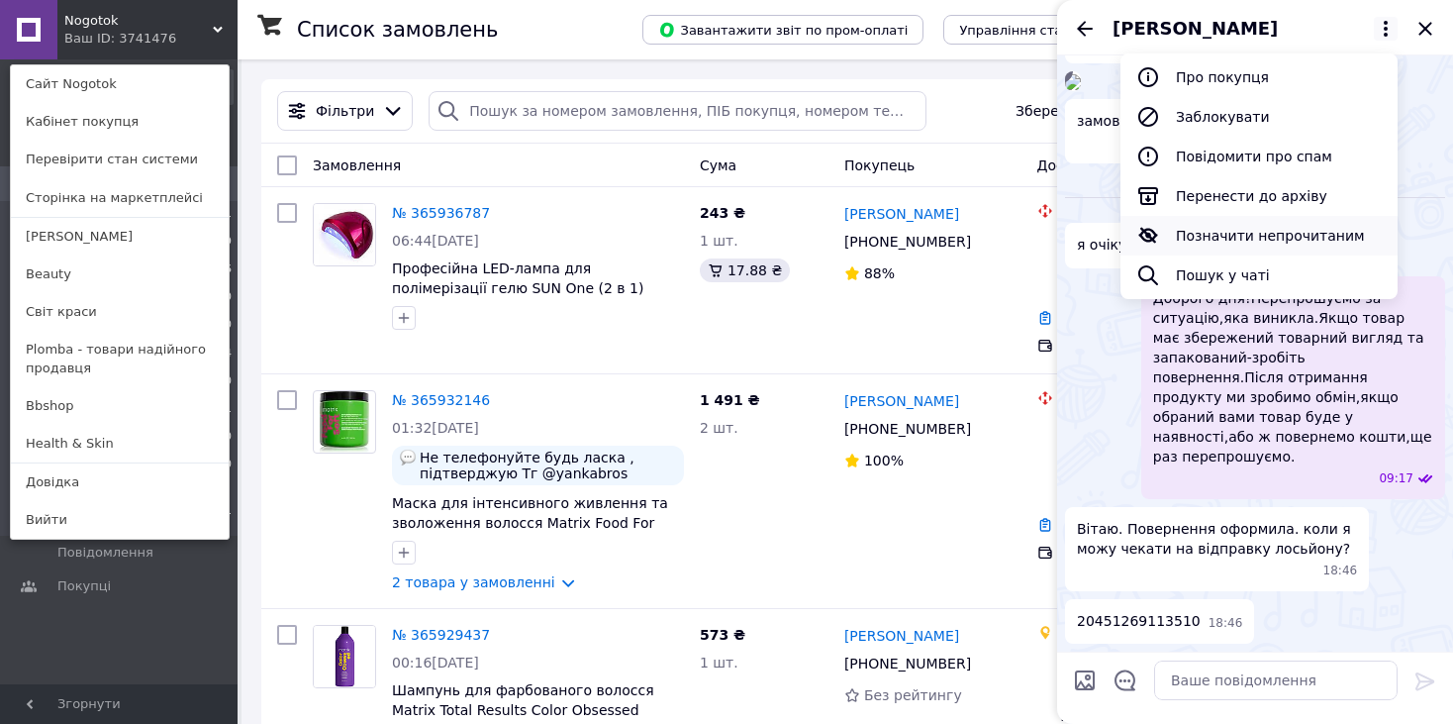
click at [1233, 229] on button "Позначити непрочитаним" at bounding box center [1259, 236] width 277 height 40
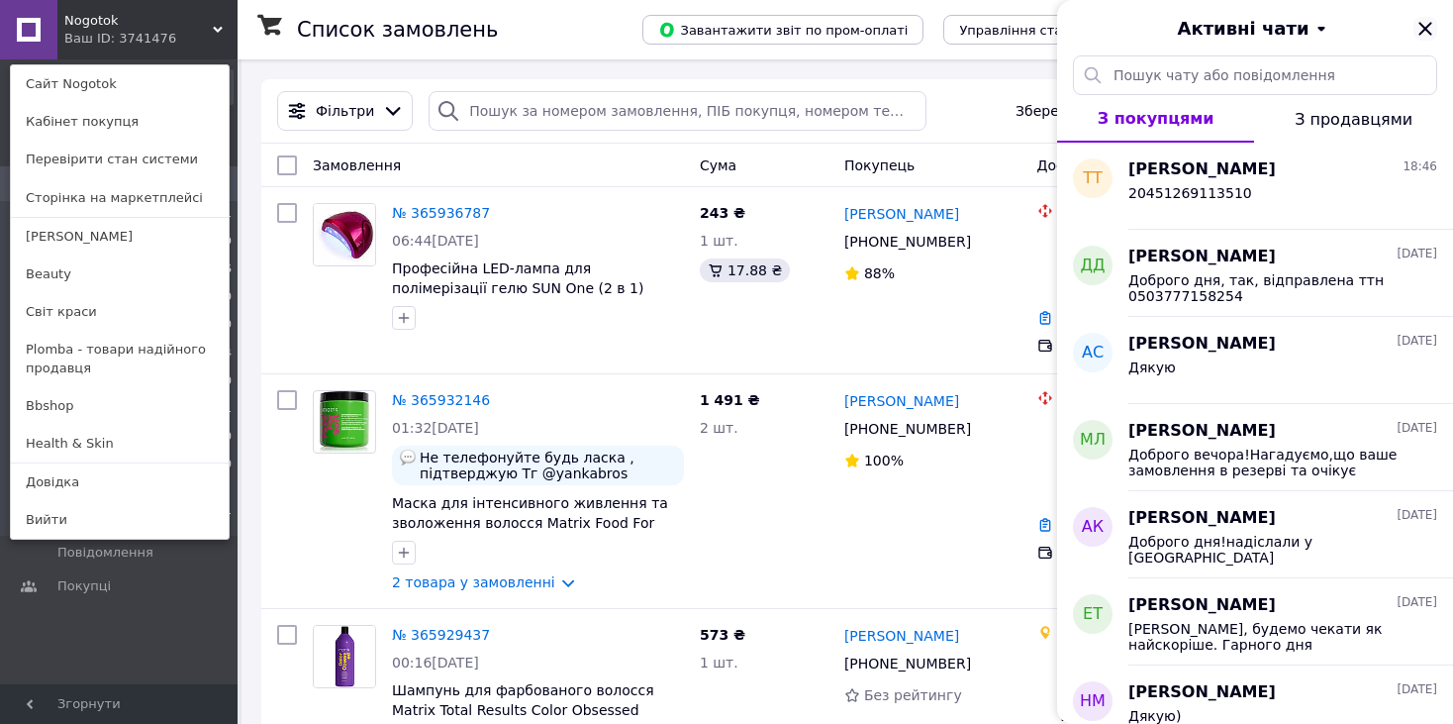
click at [1421, 23] on icon "Закрити" at bounding box center [1426, 29] width 24 height 24
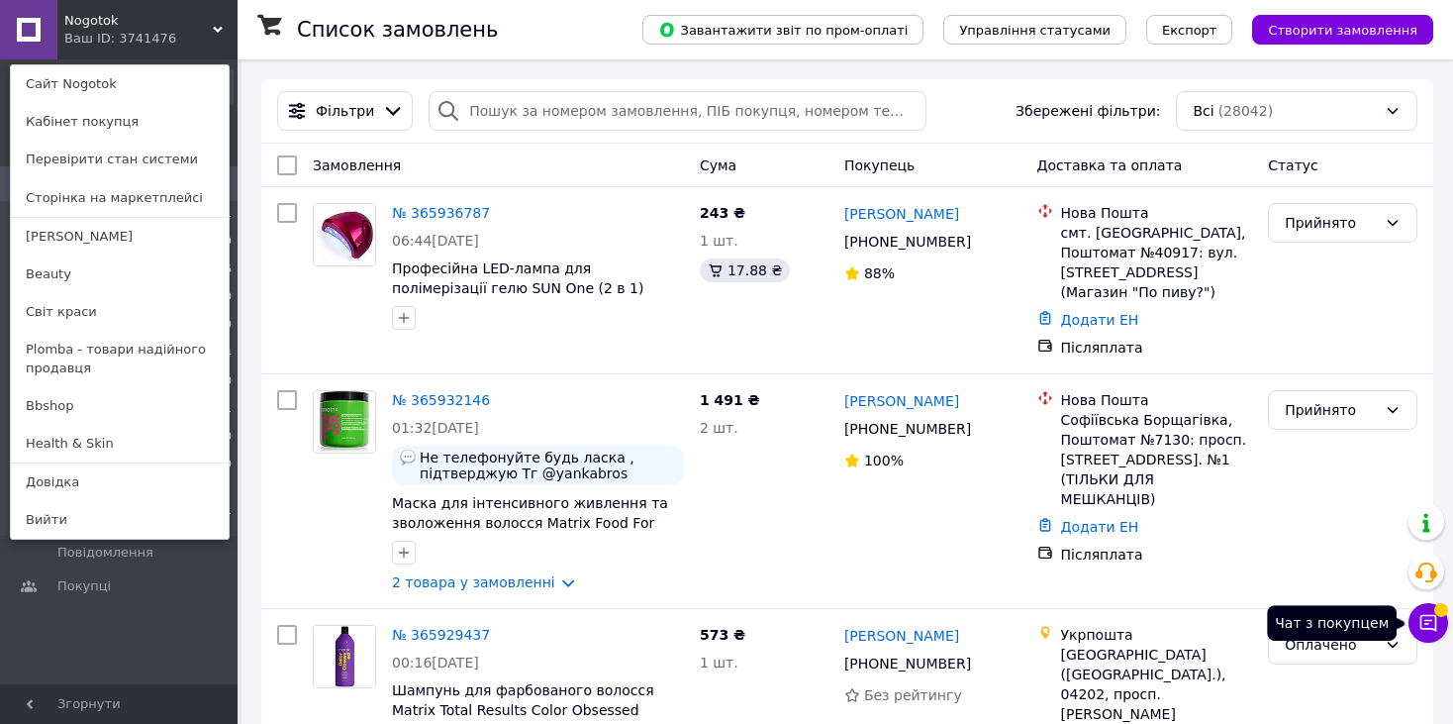
click at [1442, 625] on button "Чат з покупцем" at bounding box center [1429, 623] width 40 height 40
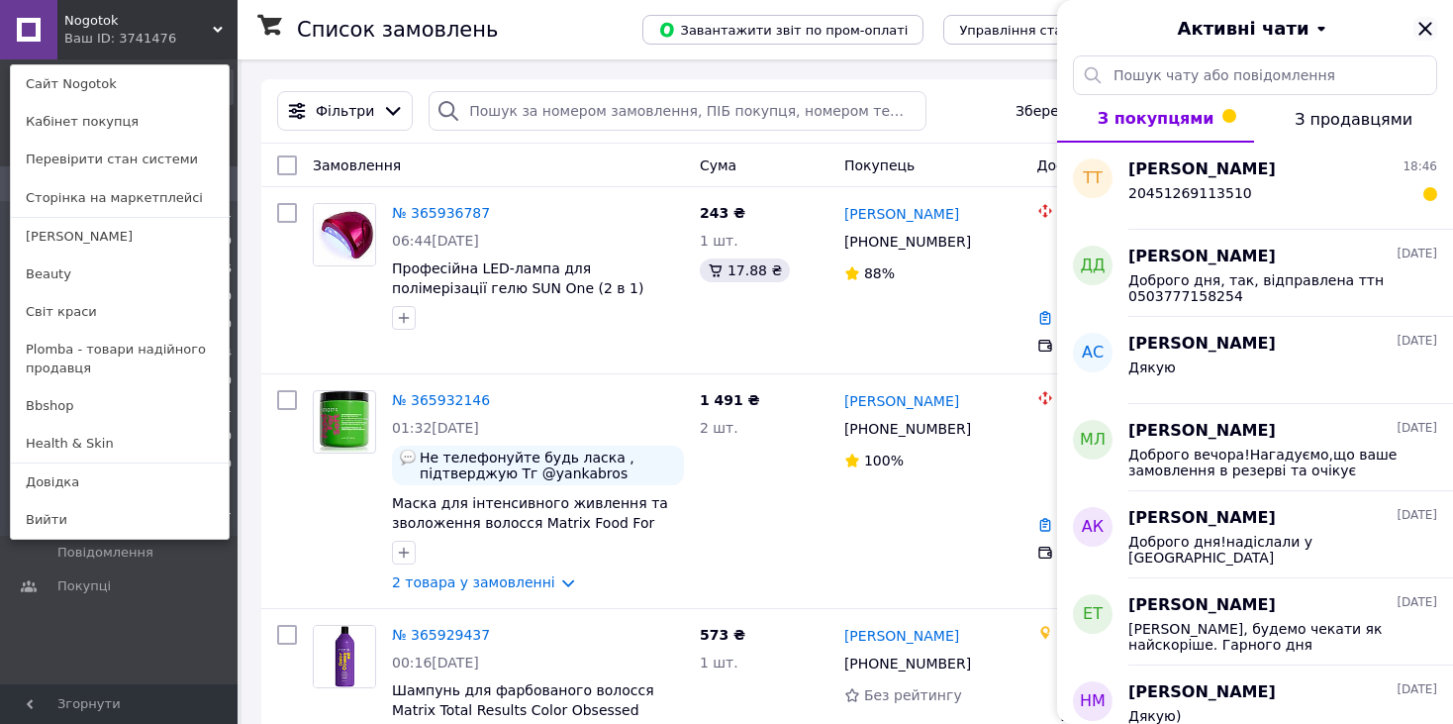
click at [1426, 35] on icon "Закрити" at bounding box center [1426, 29] width 24 height 24
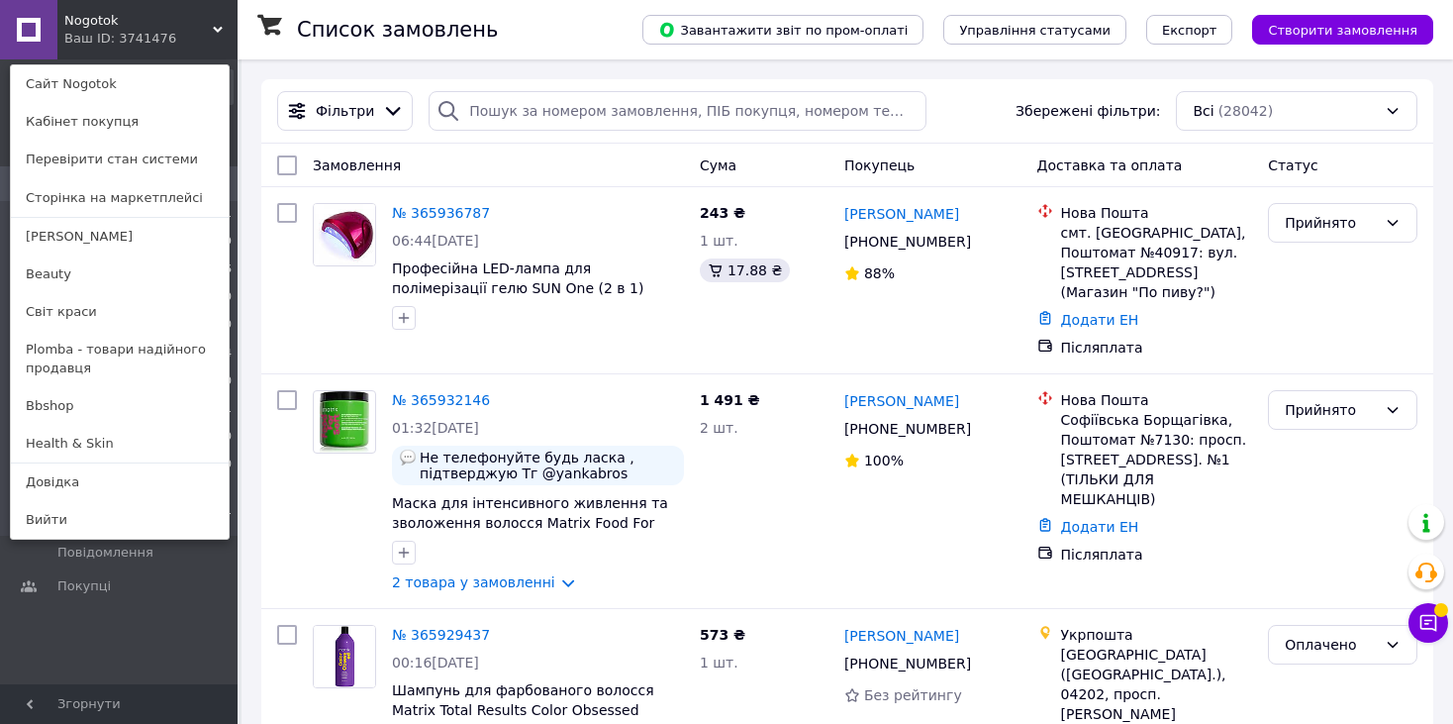
click at [149, 10] on div "Nogotok Ваш ID: 3741476 Сайт Nogotok Кабінет покупця Перевірити стан системи Ст…" at bounding box center [119, 29] width 238 height 59
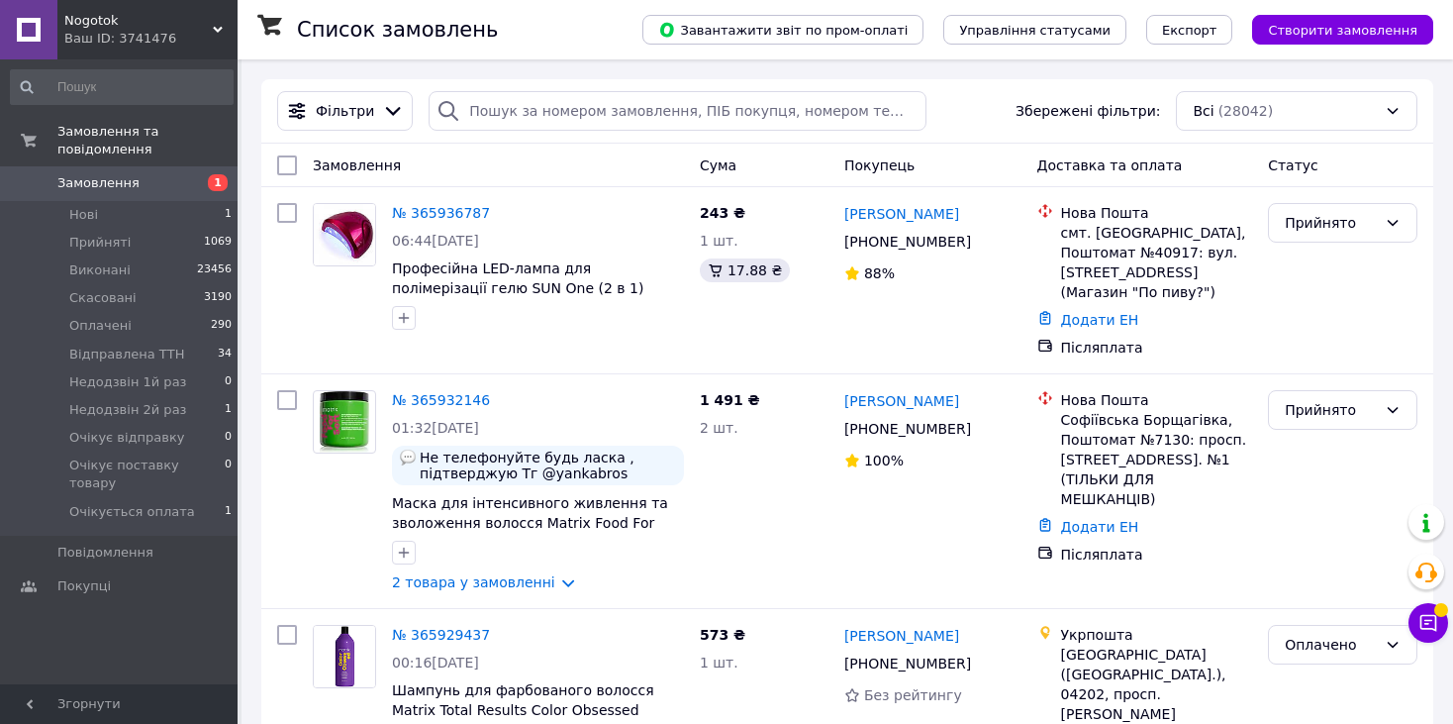
click at [85, 52] on div "Nogotok Ваш ID: 3741476" at bounding box center [147, 29] width 180 height 59
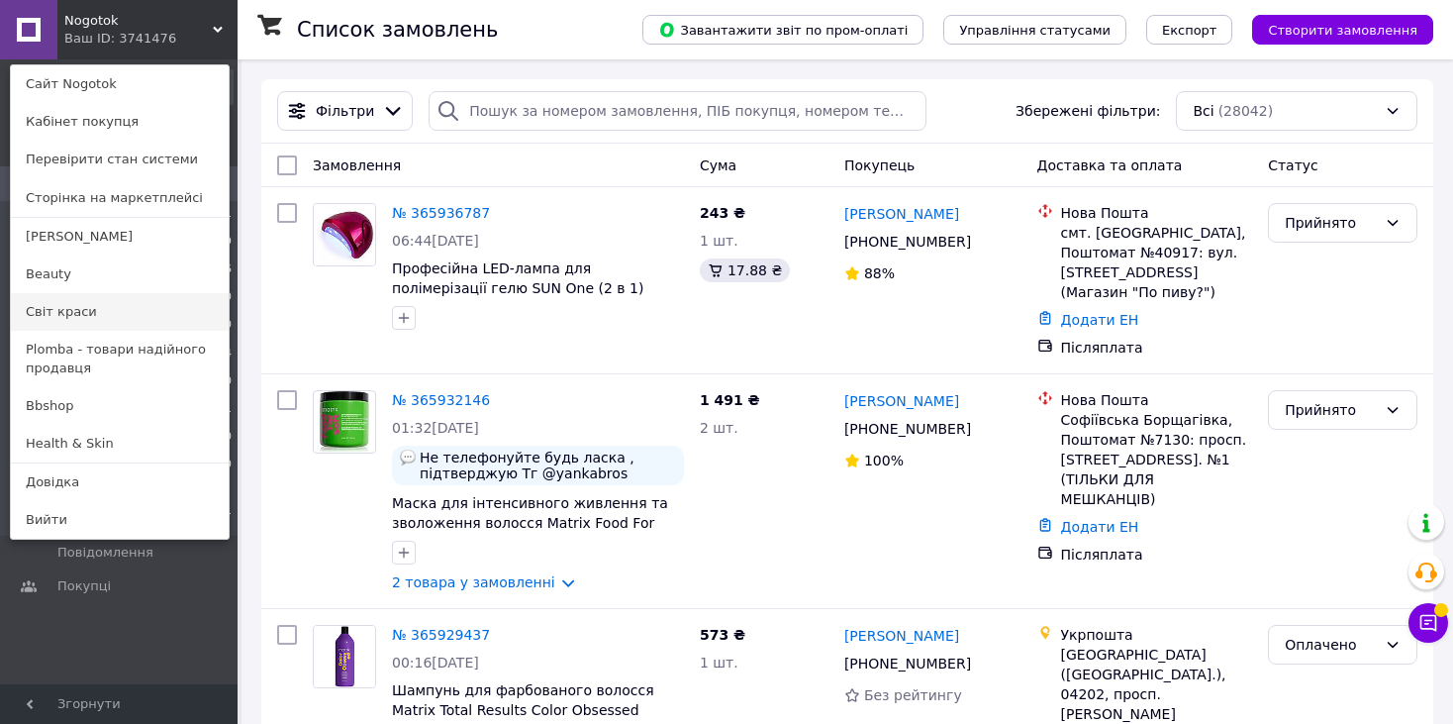
click at [43, 312] on link "Світ краси" at bounding box center [120, 312] width 218 height 38
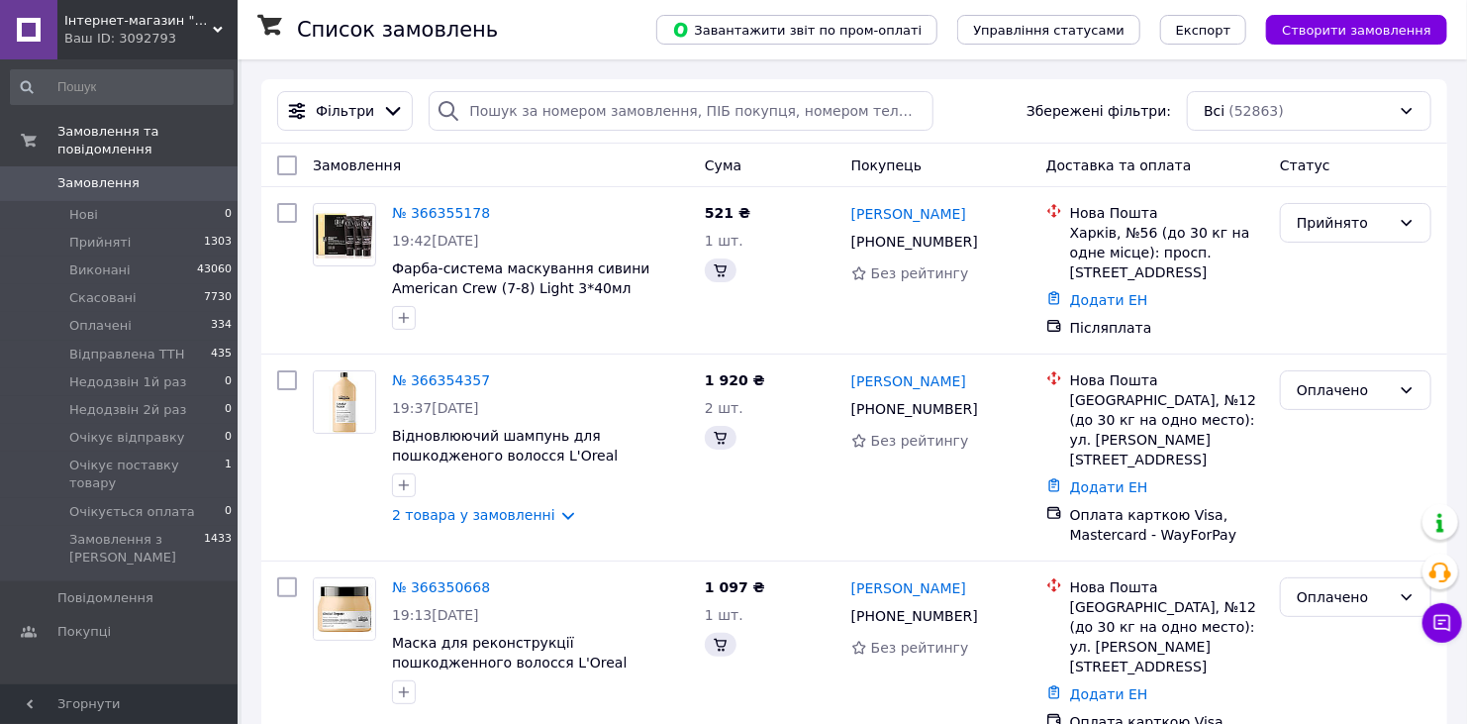
click at [137, 32] on div "Ваш ID: 3092793" at bounding box center [150, 39] width 173 height 18
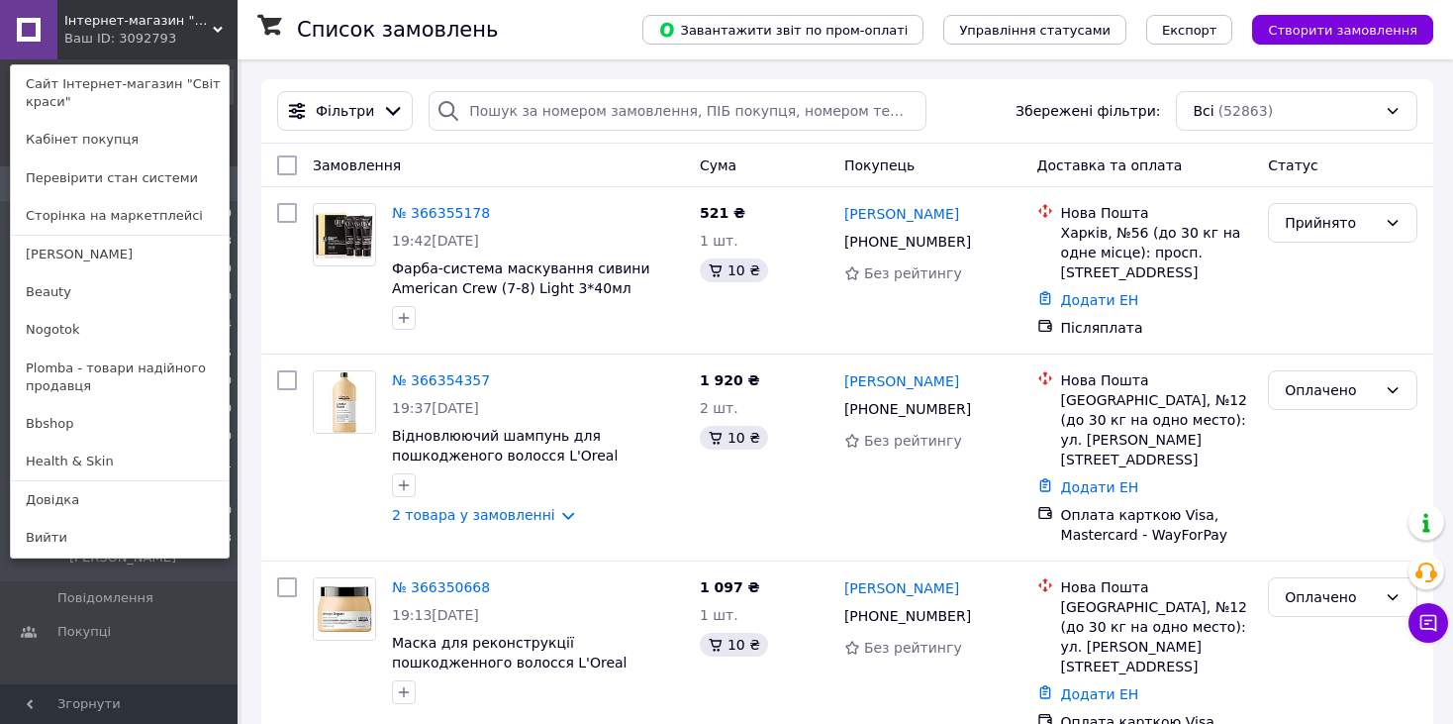
click at [138, 40] on div "Ваш ID: 3092793" at bounding box center [105, 39] width 83 height 18
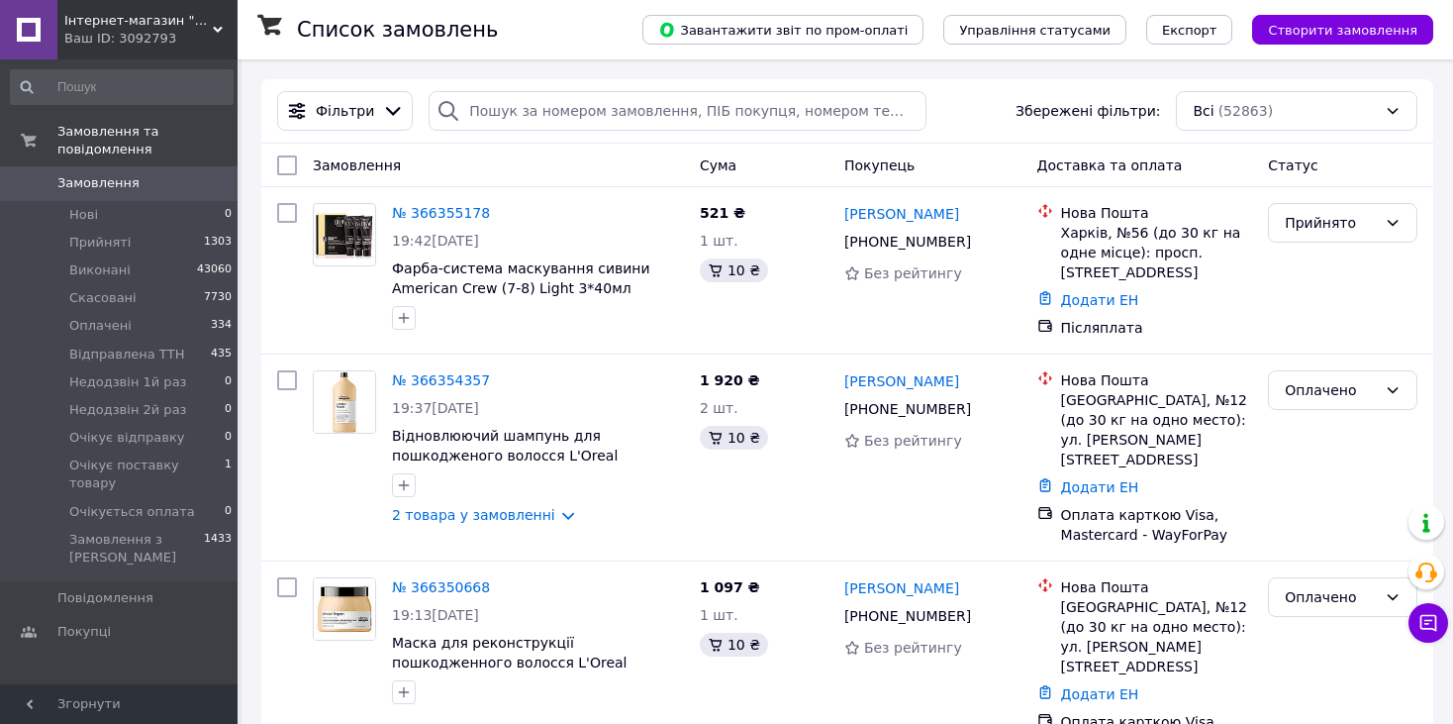
click at [127, 16] on span "Інтернет-магазин "Світ краси"" at bounding box center [138, 21] width 148 height 18
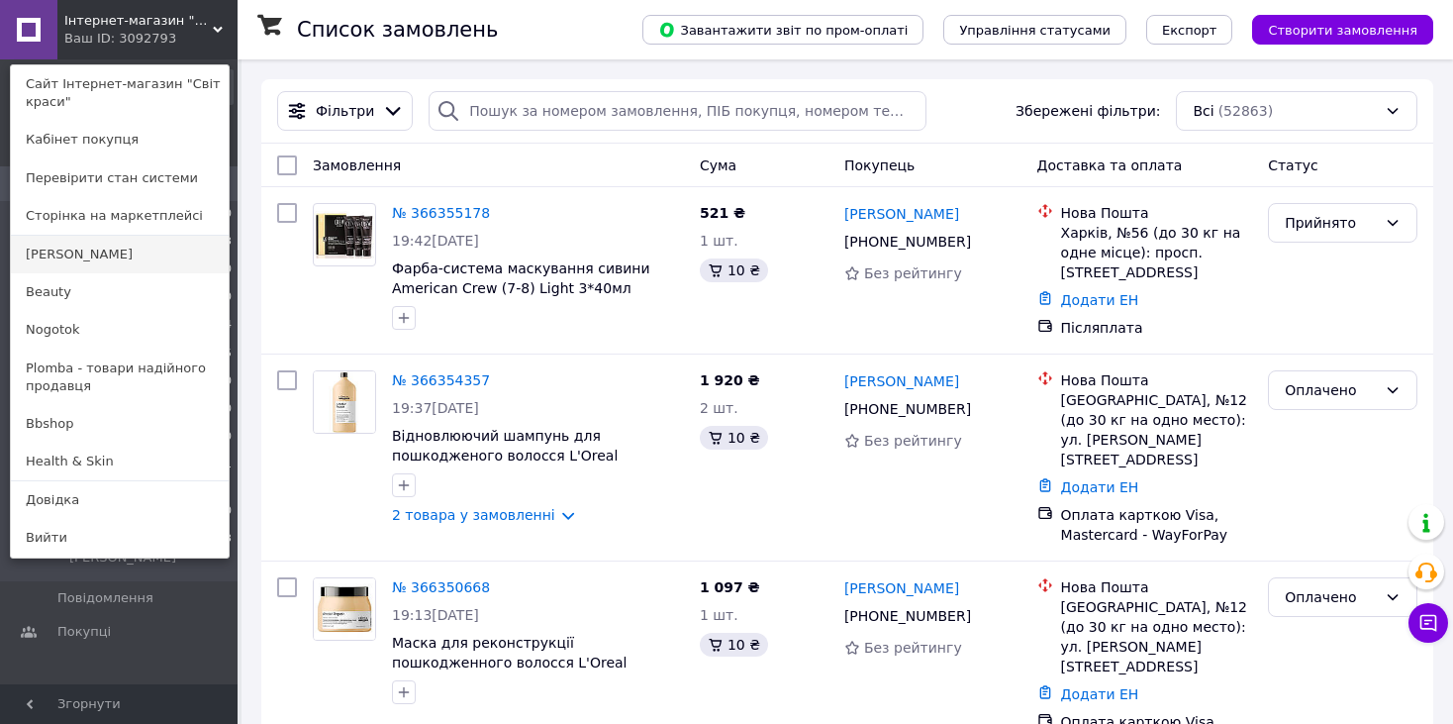
click at [64, 248] on link "[PERSON_NAME]" at bounding box center [120, 255] width 218 height 38
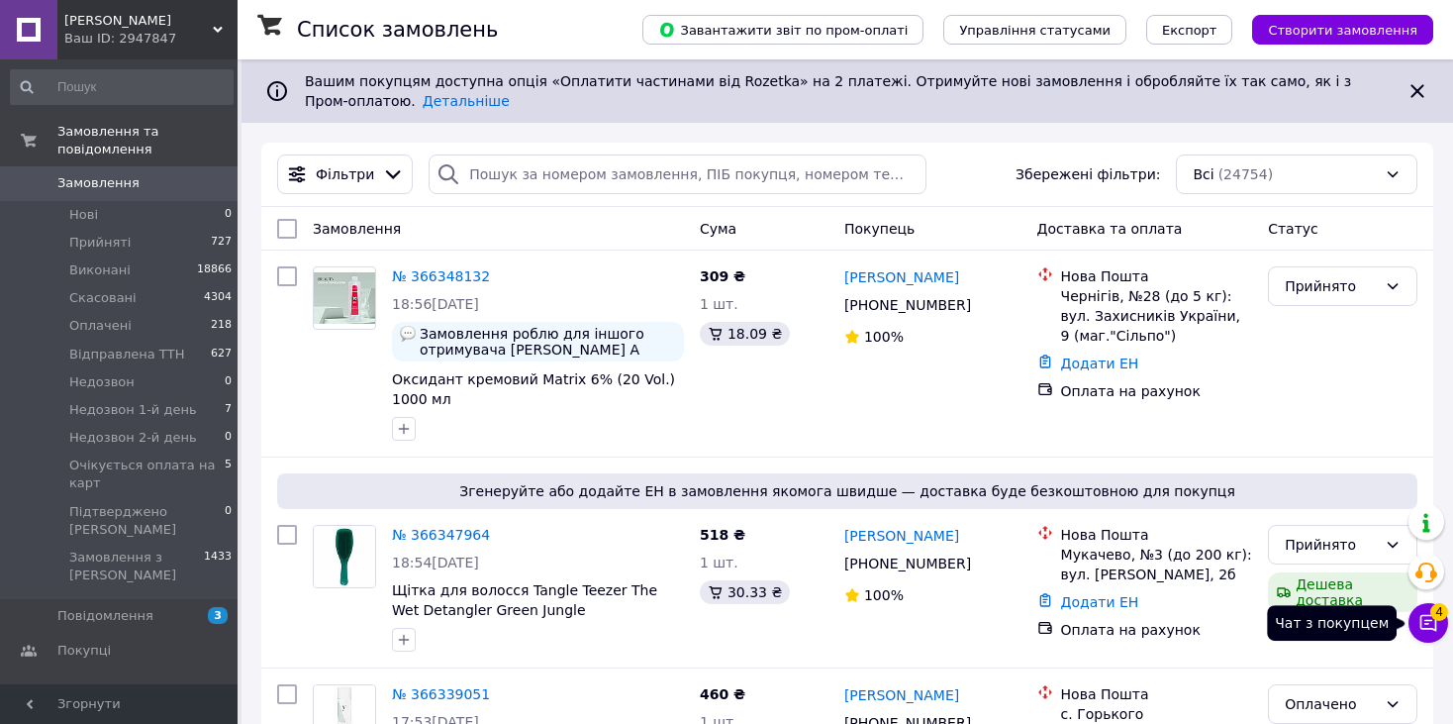
click at [1443, 615] on span "4" at bounding box center [1439, 611] width 18 height 18
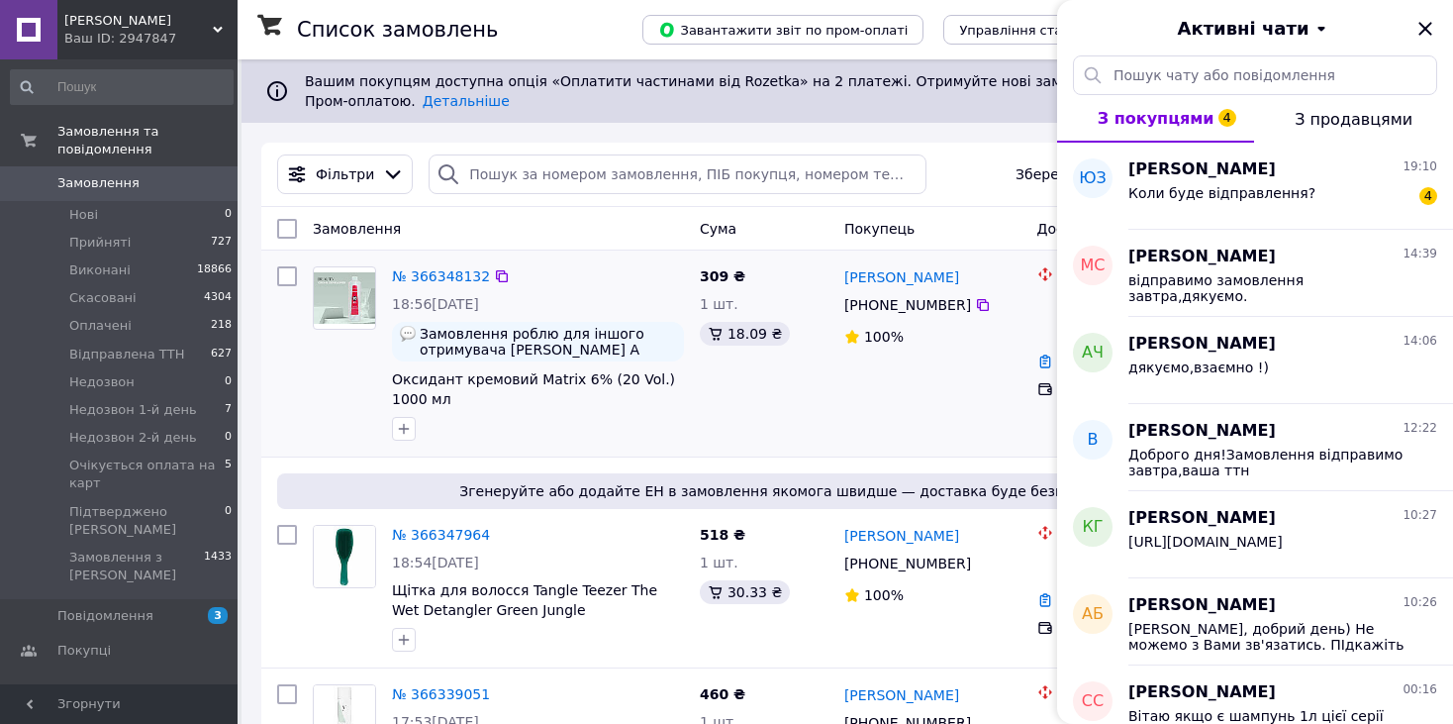
scroll to position [297, 0]
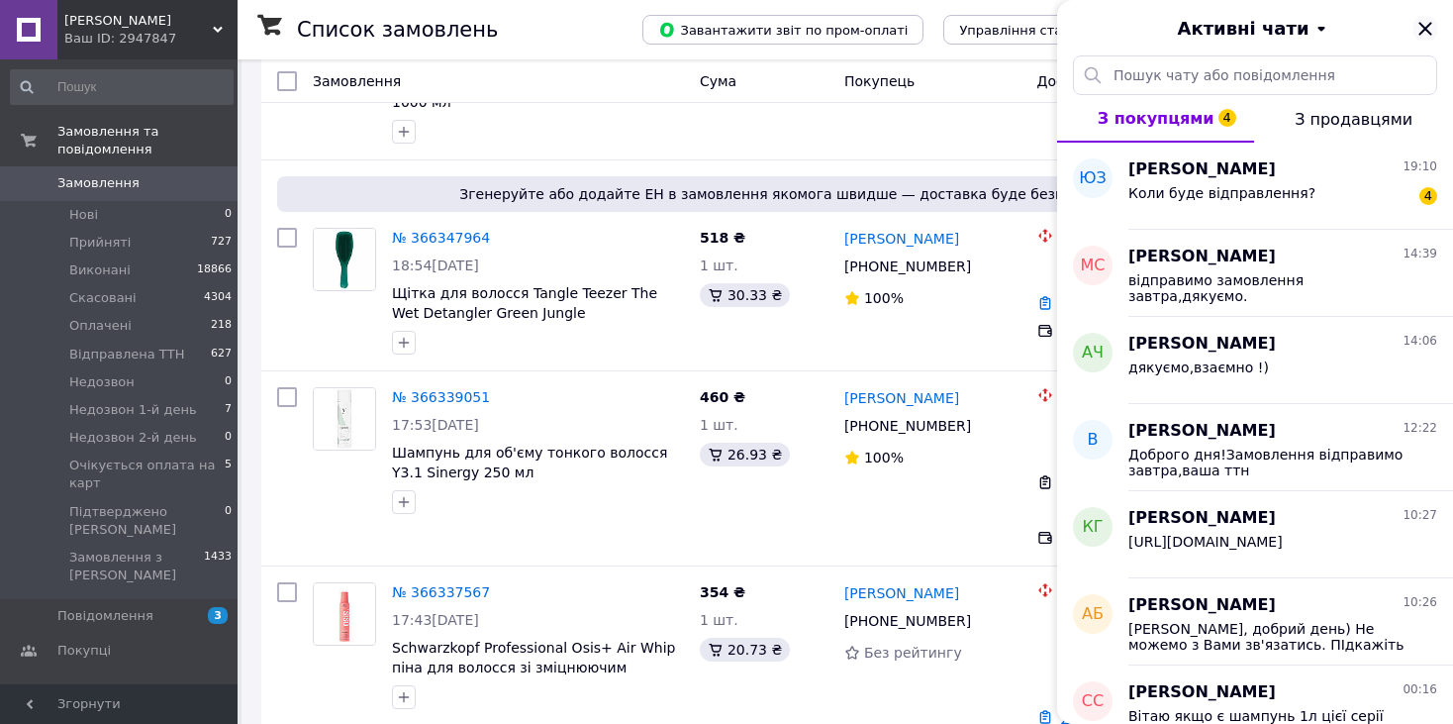
click at [1420, 34] on icon "Закрити" at bounding box center [1425, 28] width 13 height 13
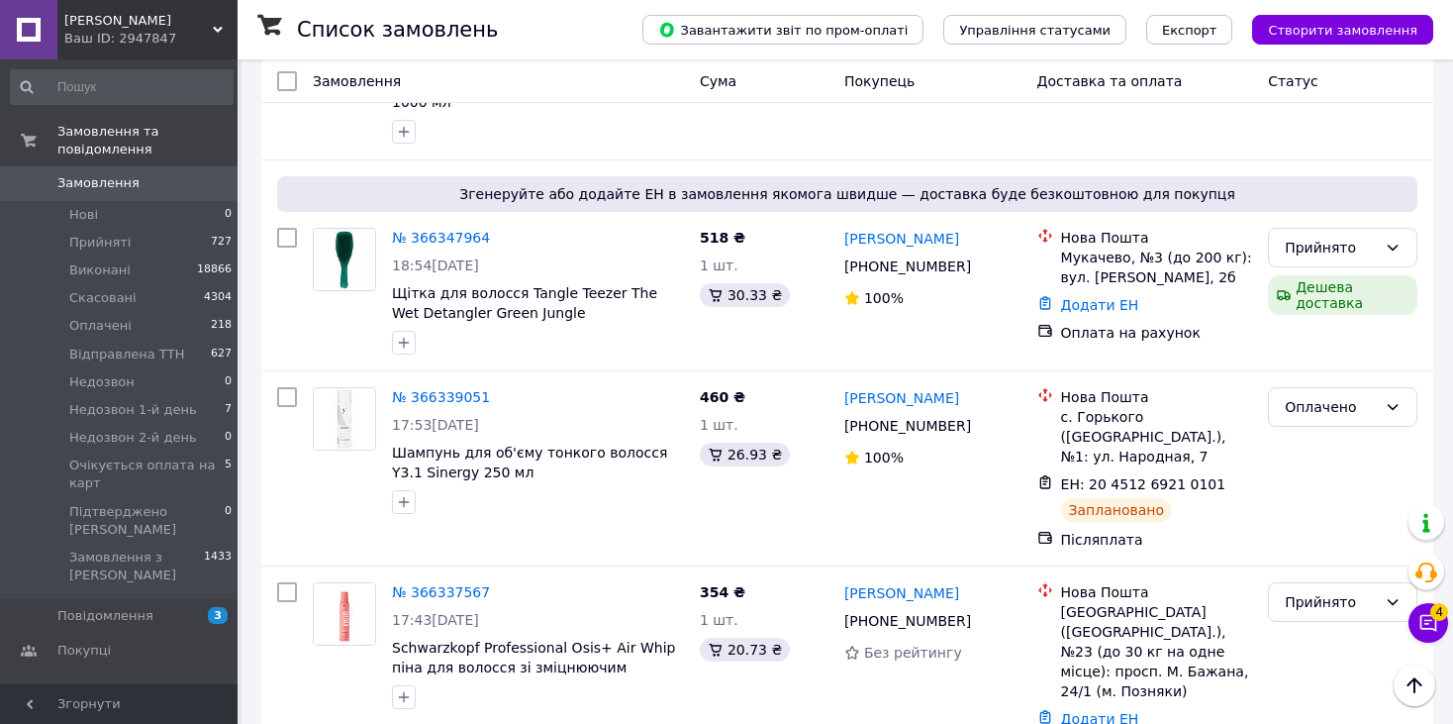
click at [173, 28] on span "[PERSON_NAME]" at bounding box center [138, 21] width 148 height 18
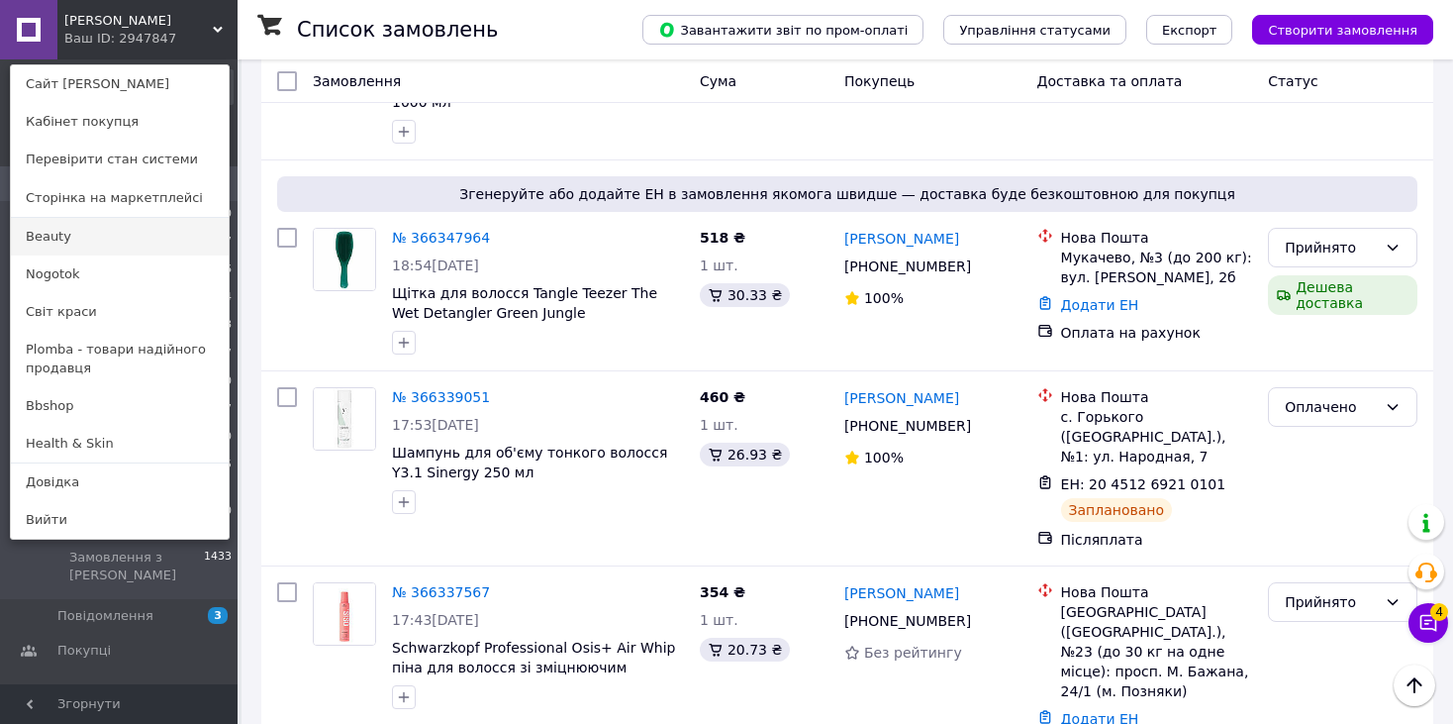
click at [70, 241] on link "Beauty" at bounding box center [120, 237] width 218 height 38
